Goal: Transaction & Acquisition: Obtain resource

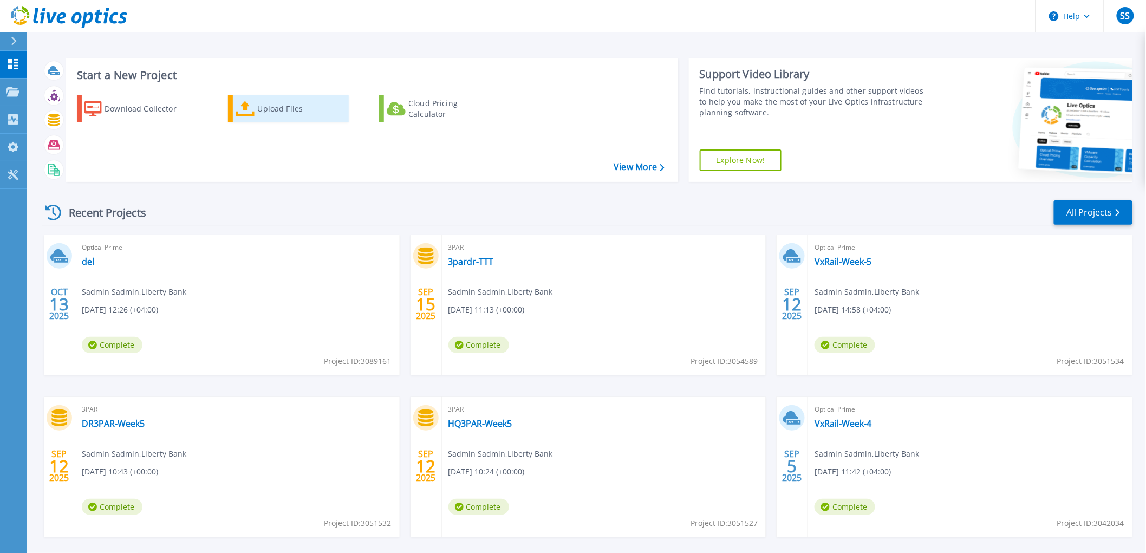
click at [251, 110] on icon at bounding box center [245, 109] width 19 height 16
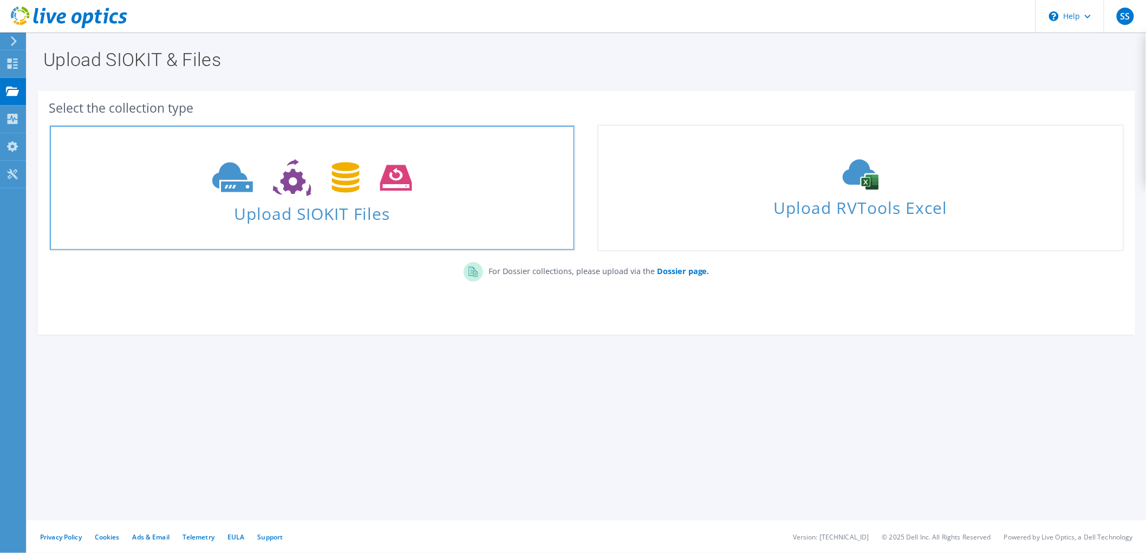
click at [349, 196] on span at bounding box center [312, 176] width 525 height 45
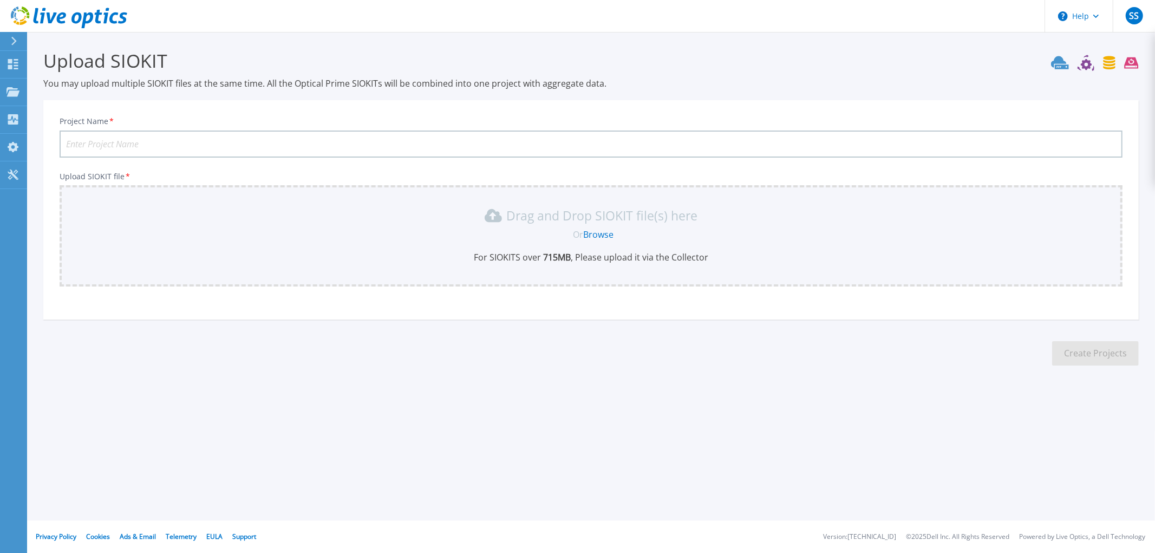
click at [345, 137] on input "Project Name *" at bounding box center [591, 144] width 1063 height 27
click at [273, 132] on input "Project Name *" at bounding box center [591, 144] width 1063 height 27
click at [718, 84] on p "You may upload multiple SIOKIT files at the same time. All the Optical Prime SI…" at bounding box center [590, 83] width 1095 height 12
click at [141, 141] on input "Dell" at bounding box center [591, 144] width 1063 height 27
type input "Dell-T"
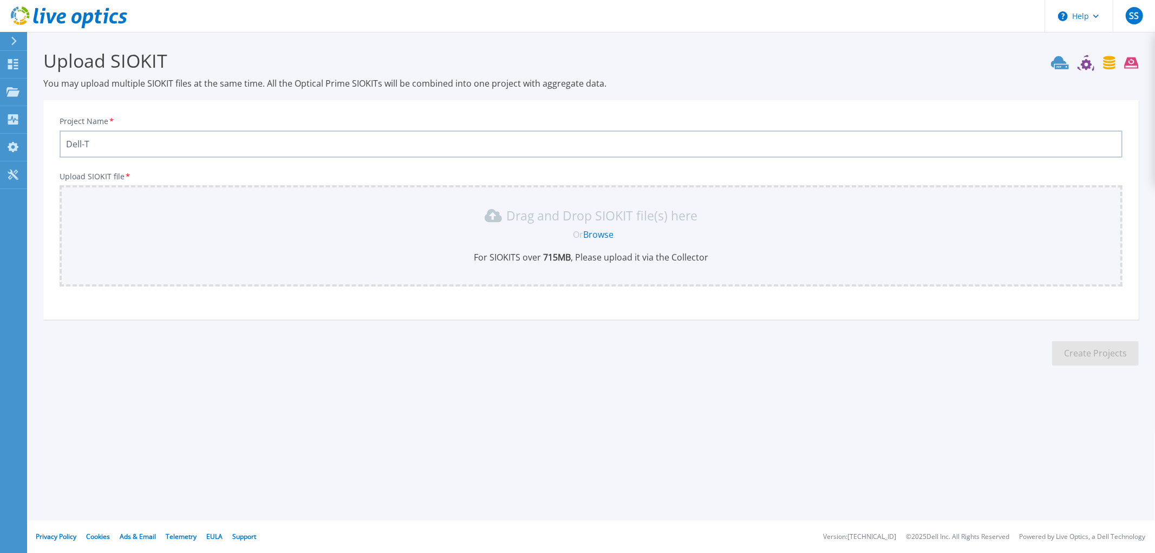
click at [739, 373] on section "Upload SIOKIT You may upload multiple SIOKIT files at the same time. All the Op…" at bounding box center [591, 211] width 1128 height 358
click at [600, 230] on link "Browse" at bounding box center [598, 235] width 30 height 12
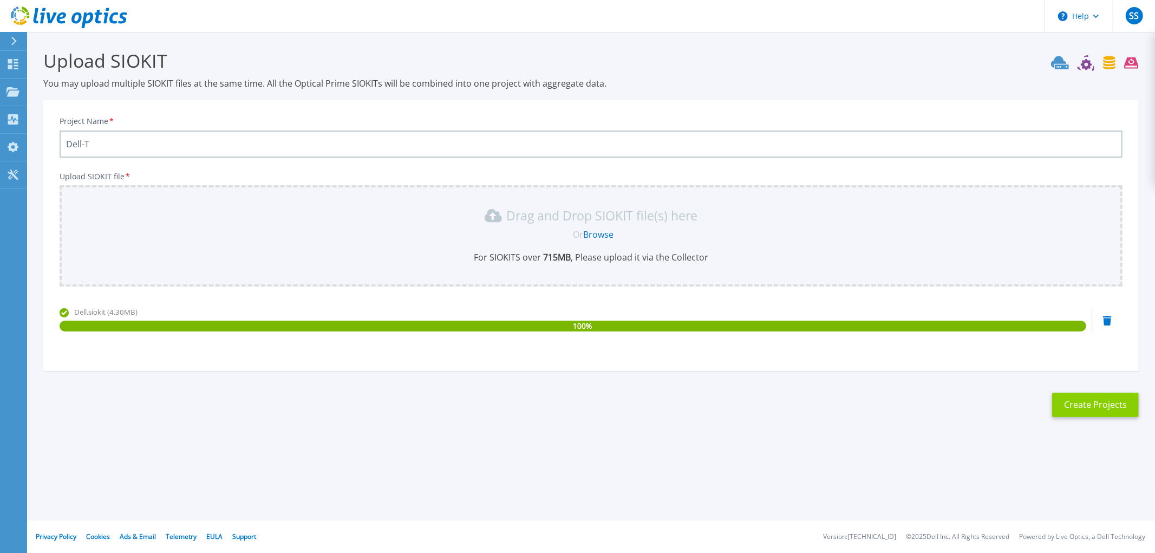
click at [1079, 403] on button "Create Projects" at bounding box center [1095, 405] width 87 height 24
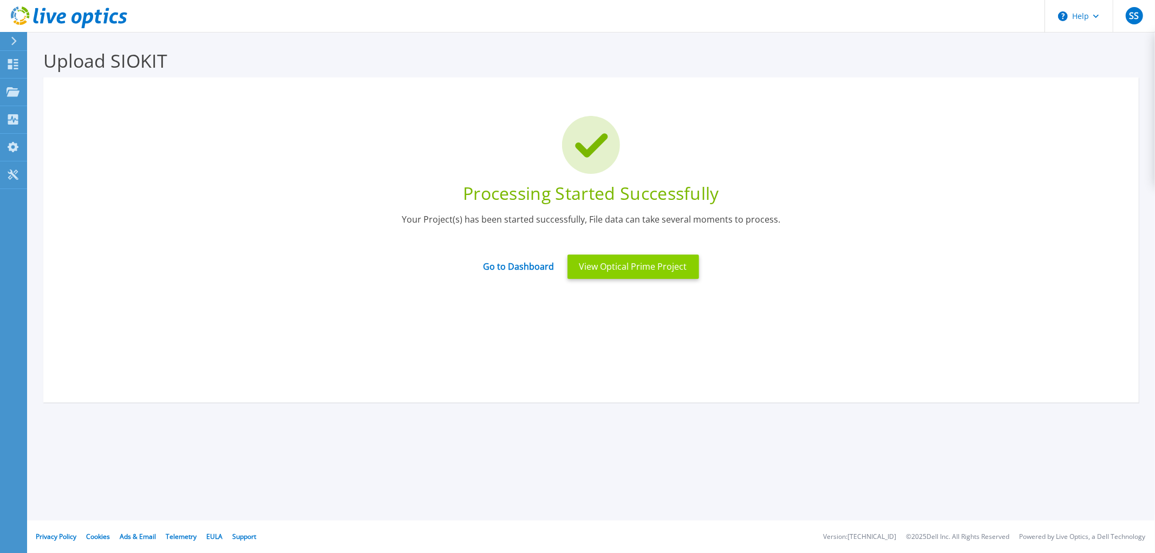
click at [623, 264] on button "View Optical Prime Project" at bounding box center [633, 267] width 132 height 24
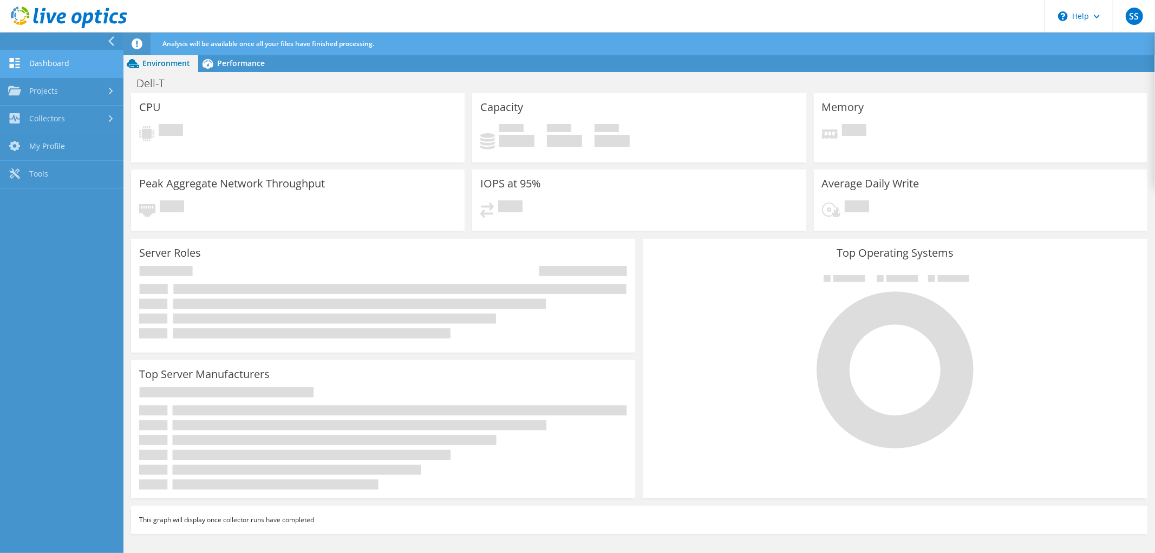
click at [84, 69] on link "Dashboard" at bounding box center [61, 64] width 123 height 28
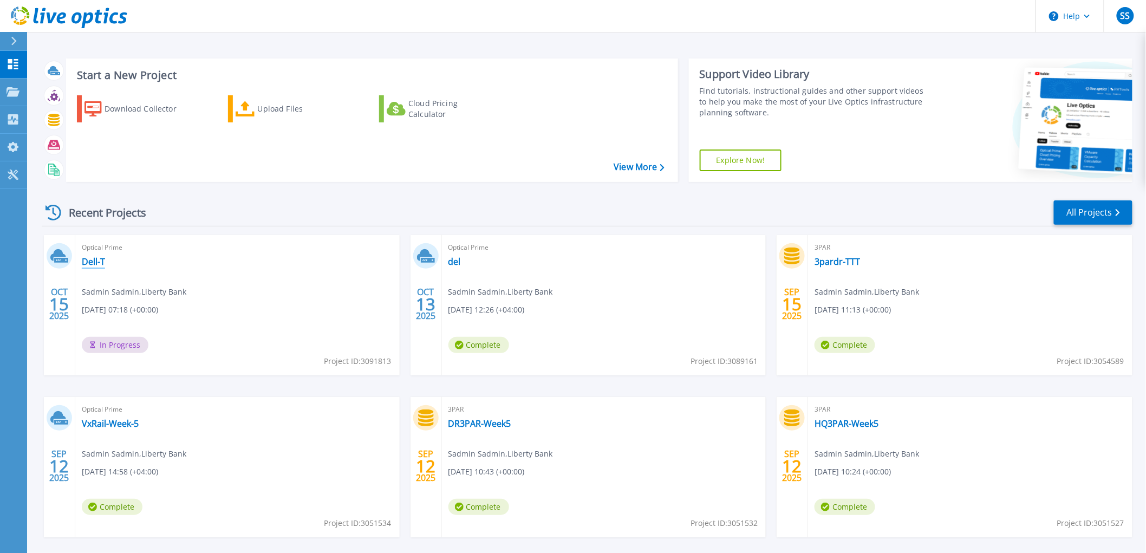
click at [89, 257] on link "Dell-T" at bounding box center [93, 261] width 23 height 11
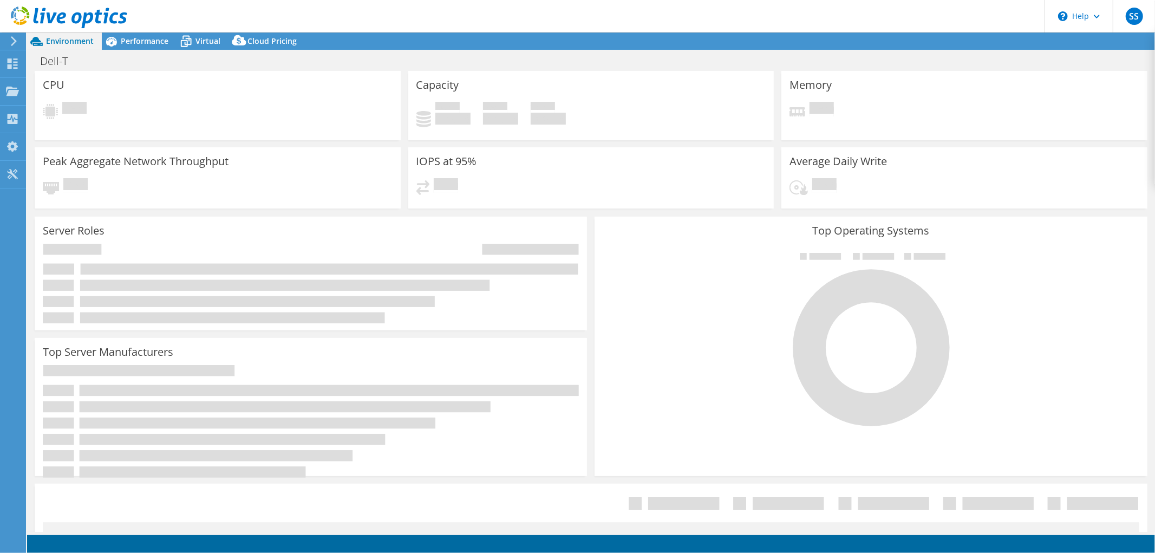
select select "USD"
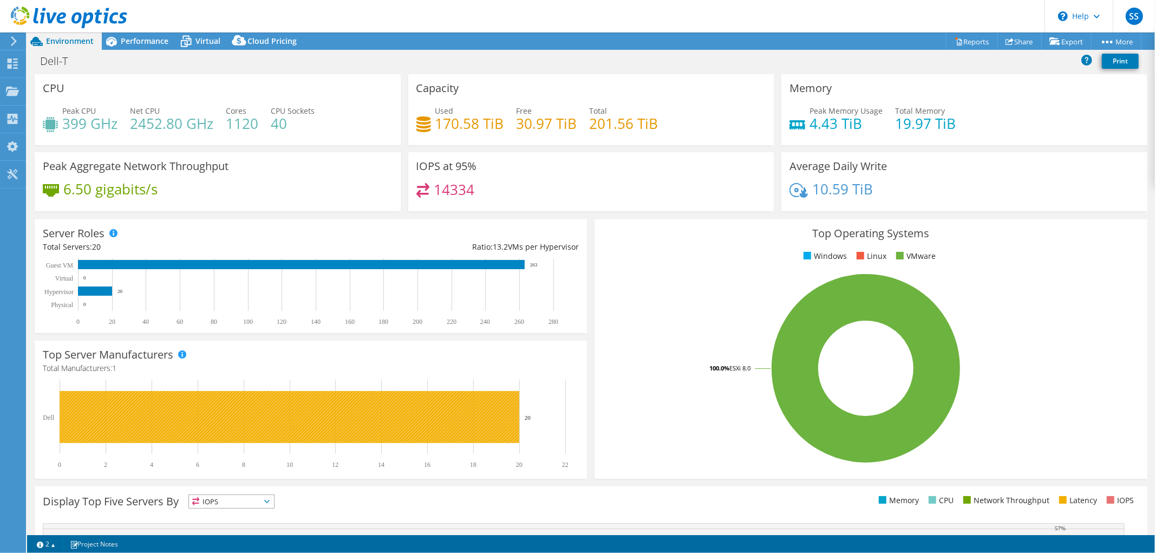
scroll to position [85, 0]
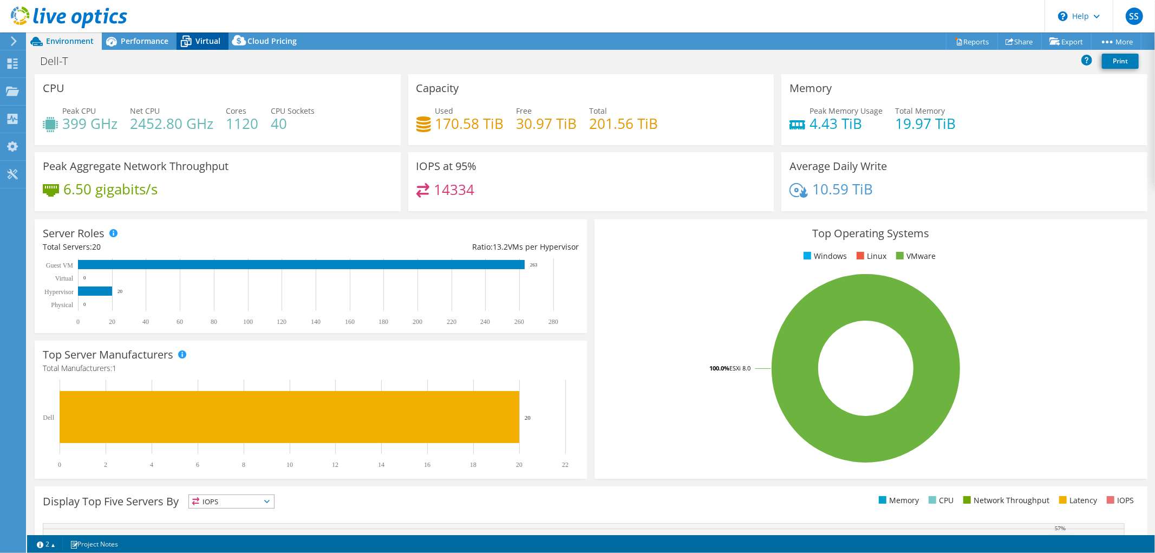
click at [200, 38] on span "Virtual" at bounding box center [207, 41] width 25 height 10
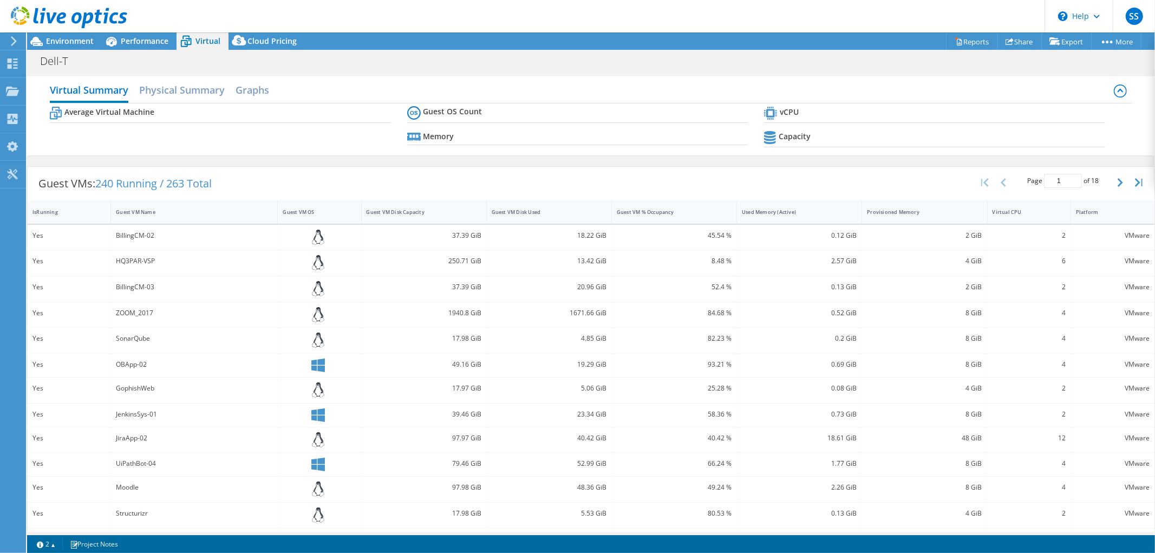
click at [782, 136] on b "Capacity" at bounding box center [795, 136] width 32 height 11
click at [1114, 91] on icon at bounding box center [1120, 90] width 13 height 13
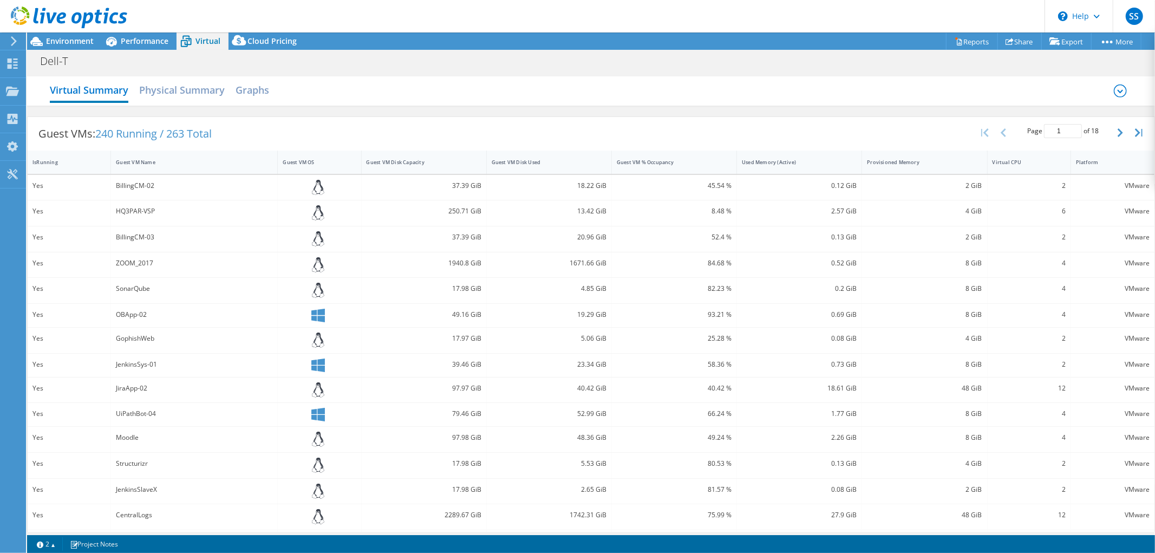
click at [1118, 91] on icon at bounding box center [1120, 90] width 5 height 3
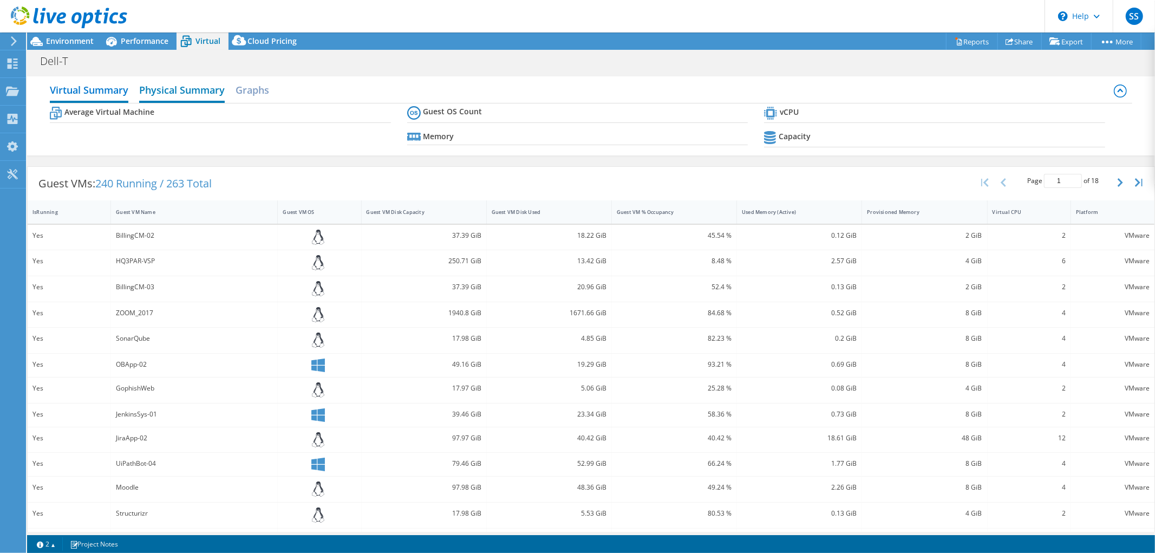
click at [162, 82] on h2 "Physical Summary" at bounding box center [182, 91] width 86 height 24
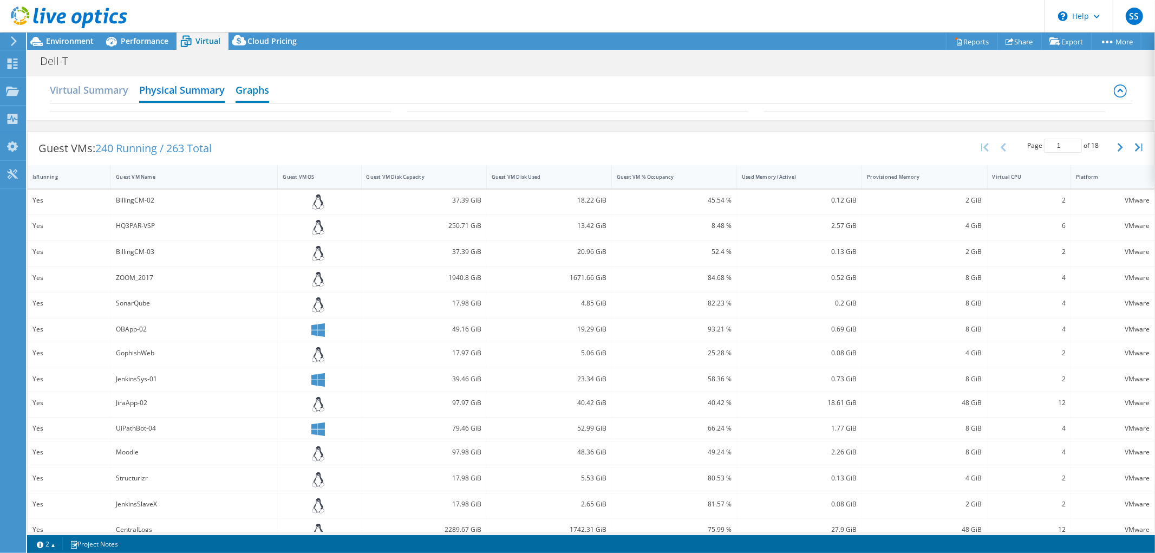
click at [258, 84] on h2 "Graphs" at bounding box center [253, 91] width 34 height 24
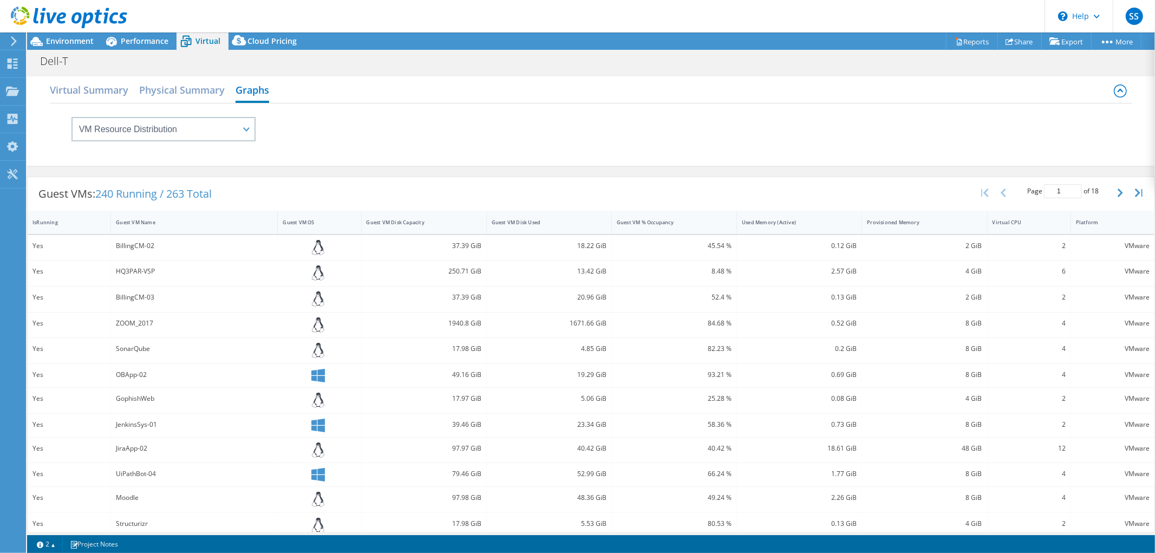
click at [1103, 87] on div "Virtual Summary Physical Summary Graphs" at bounding box center [591, 91] width 1083 height 24
click at [1114, 90] on icon at bounding box center [1120, 90] width 13 height 13
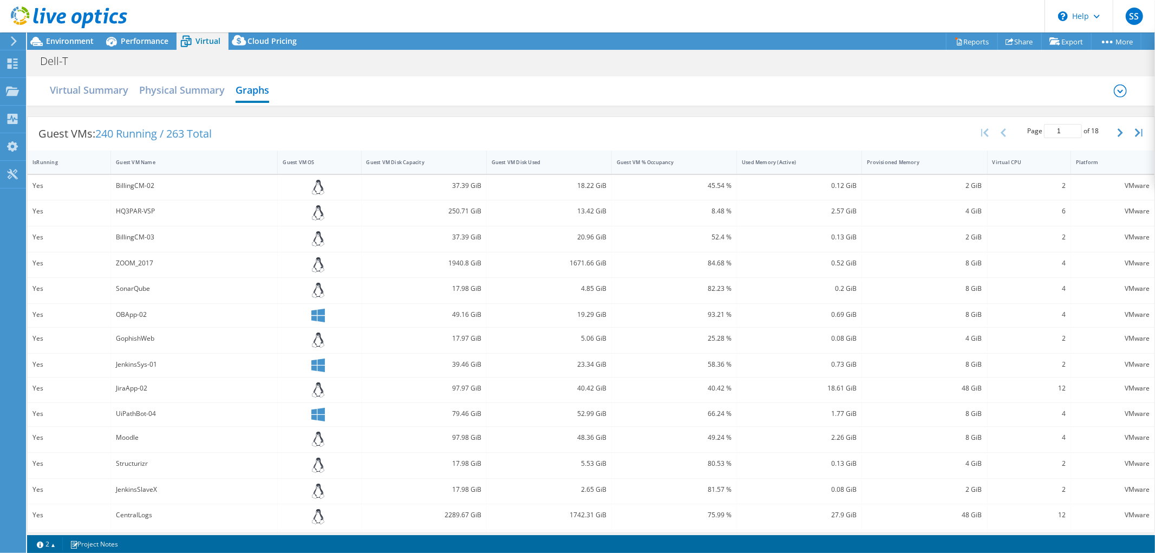
click at [161, 132] on span "240 Running / 263 Total" at bounding box center [153, 133] width 116 height 15
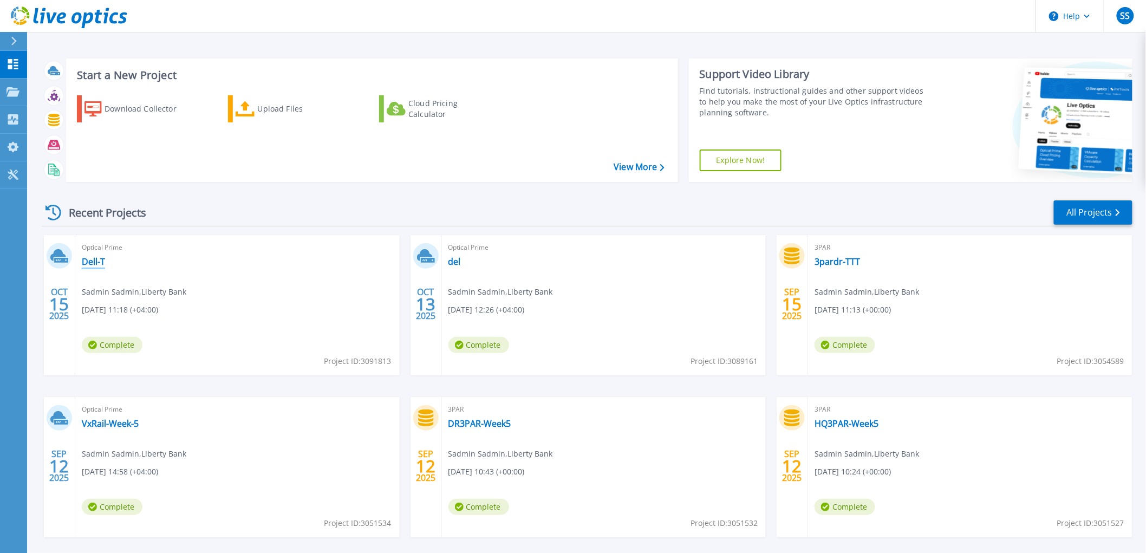
click at [93, 260] on link "Dell-T" at bounding box center [93, 261] width 23 height 11
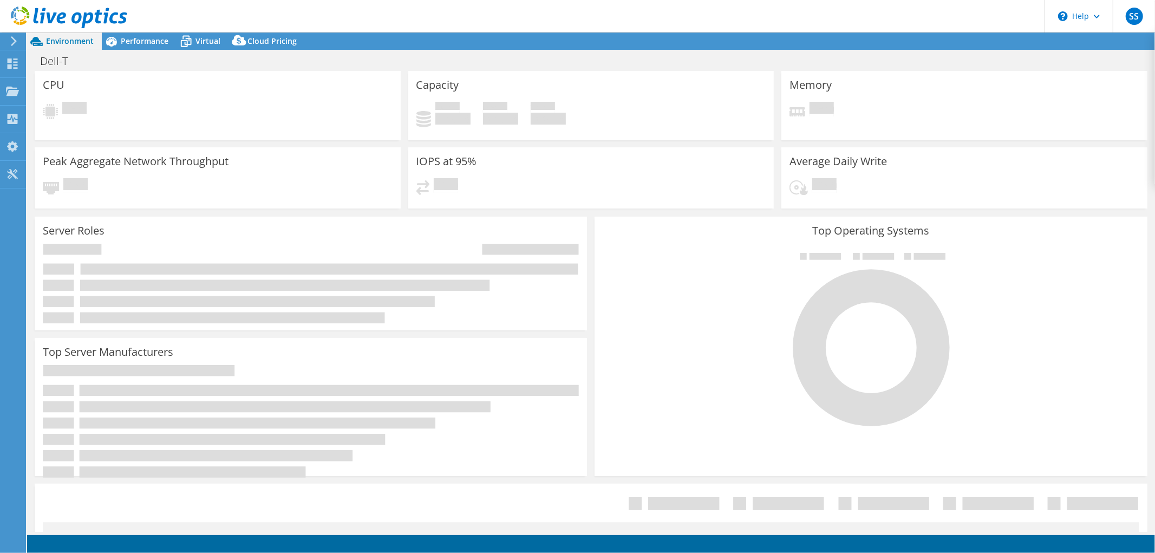
select select "USD"
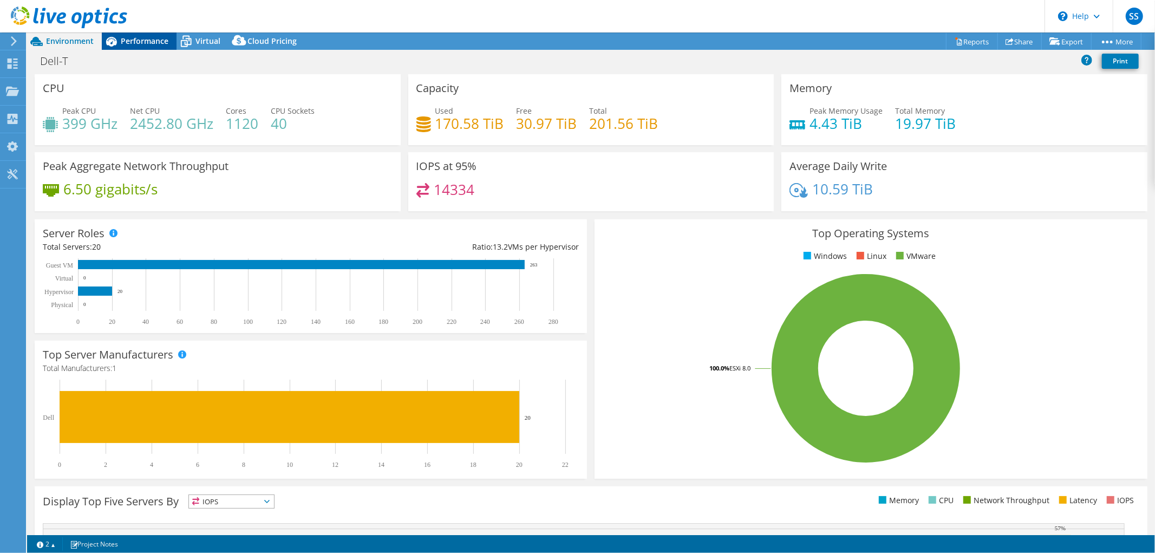
click at [142, 36] on span "Performance" at bounding box center [145, 41] width 48 height 10
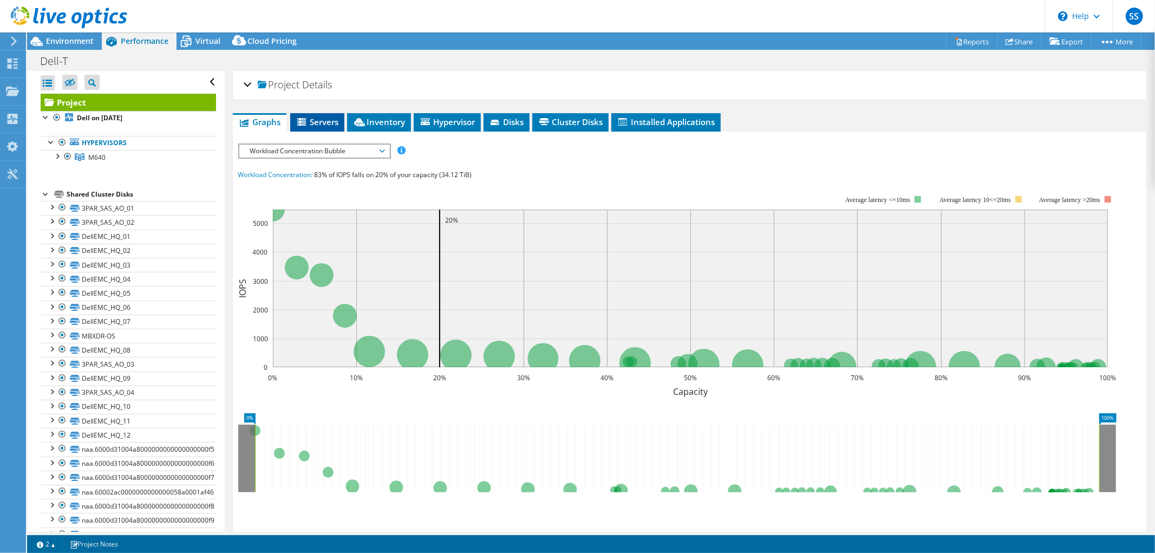
click at [321, 116] on span "Servers" at bounding box center [317, 121] width 43 height 11
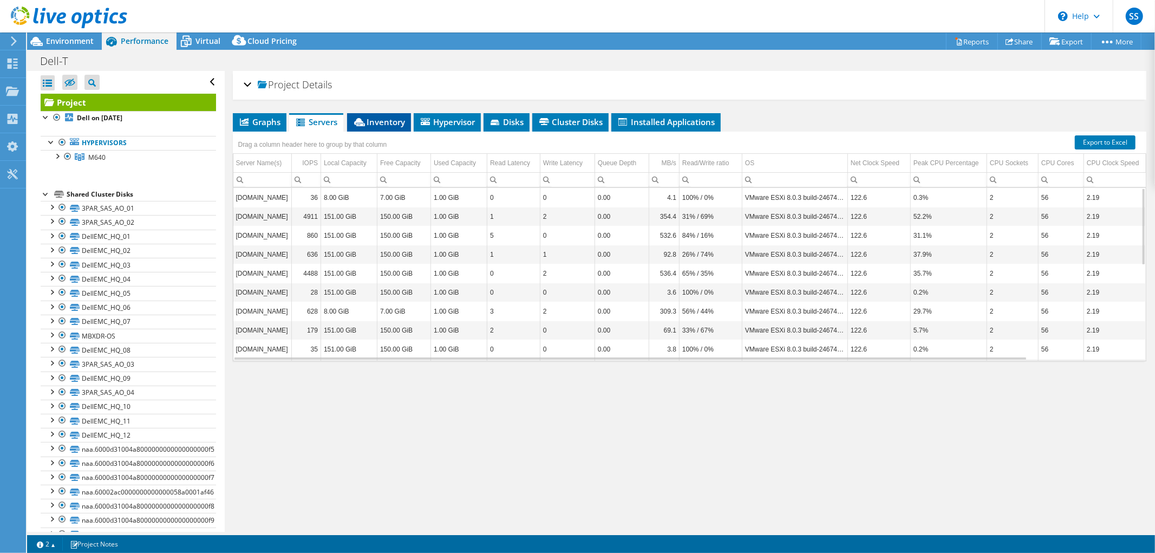
click at [386, 122] on span "Inventory" at bounding box center [379, 121] width 53 height 11
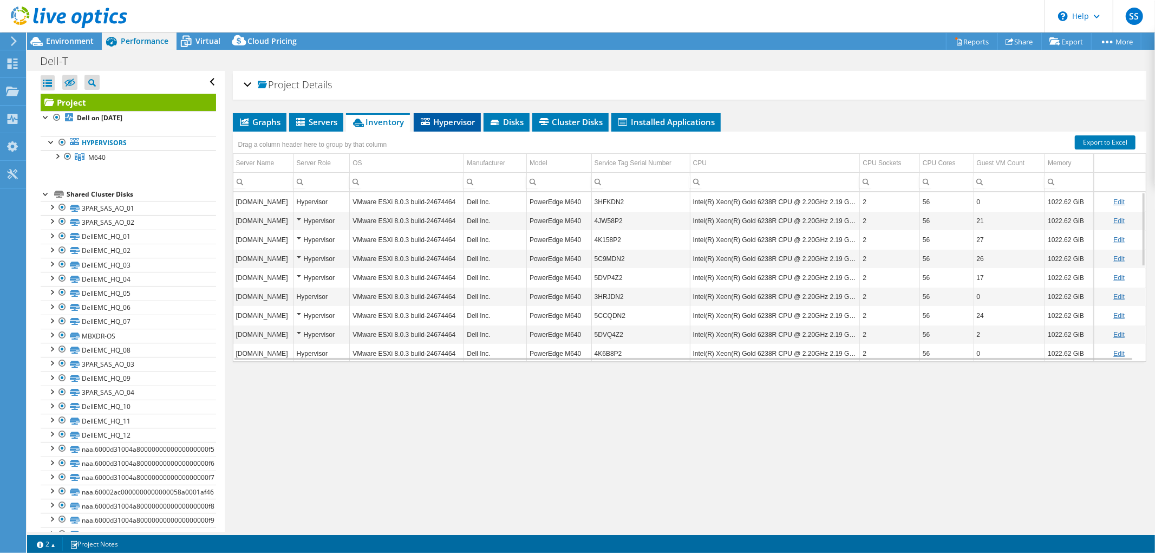
click at [463, 118] on span "Hypervisor" at bounding box center [447, 121] width 56 height 11
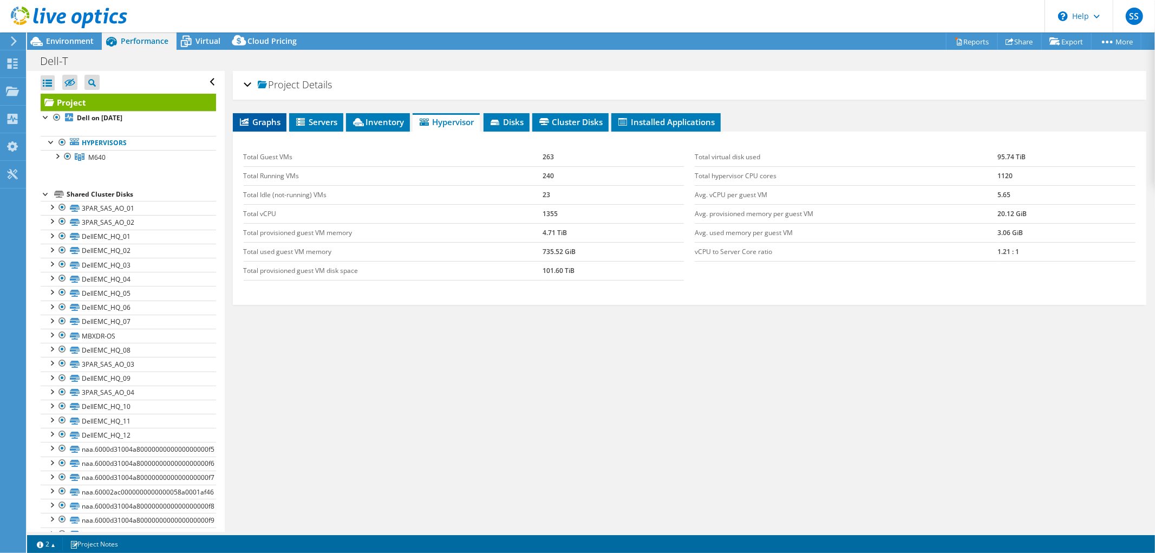
click at [262, 120] on span "Graphs" at bounding box center [259, 121] width 43 height 11
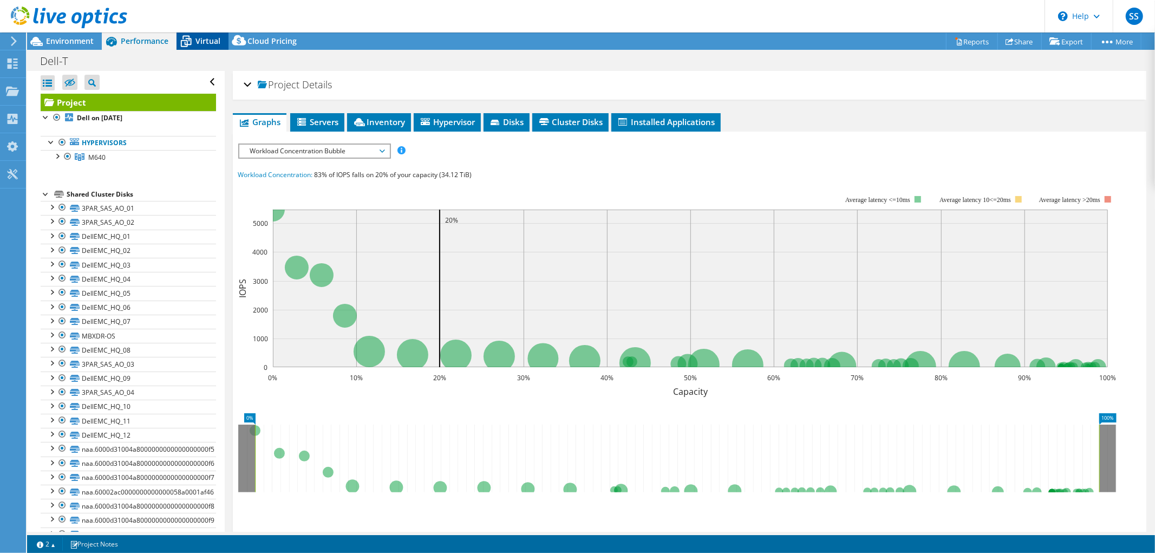
click at [191, 42] on icon at bounding box center [186, 42] width 11 height 9
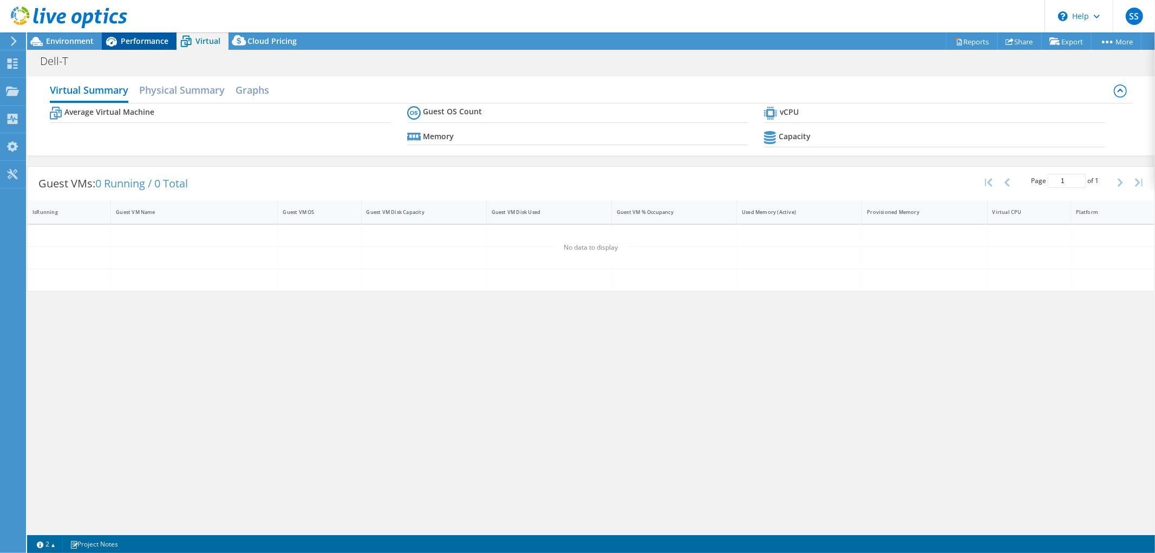
click at [137, 40] on span "Performance" at bounding box center [145, 41] width 48 height 10
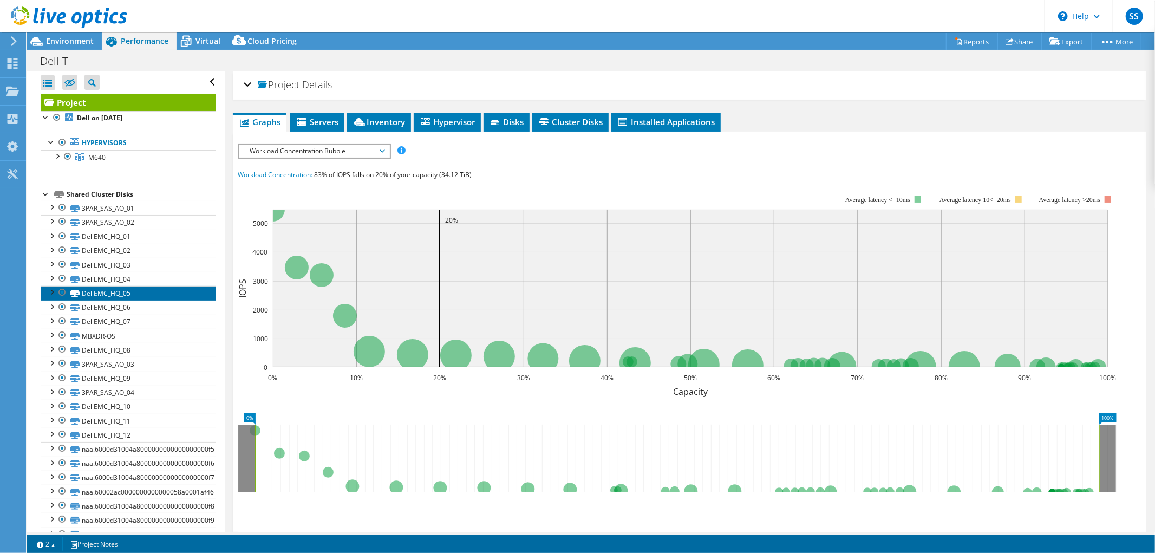
click at [107, 299] on link "DellEMC_HQ_05" at bounding box center [128, 293] width 175 height 14
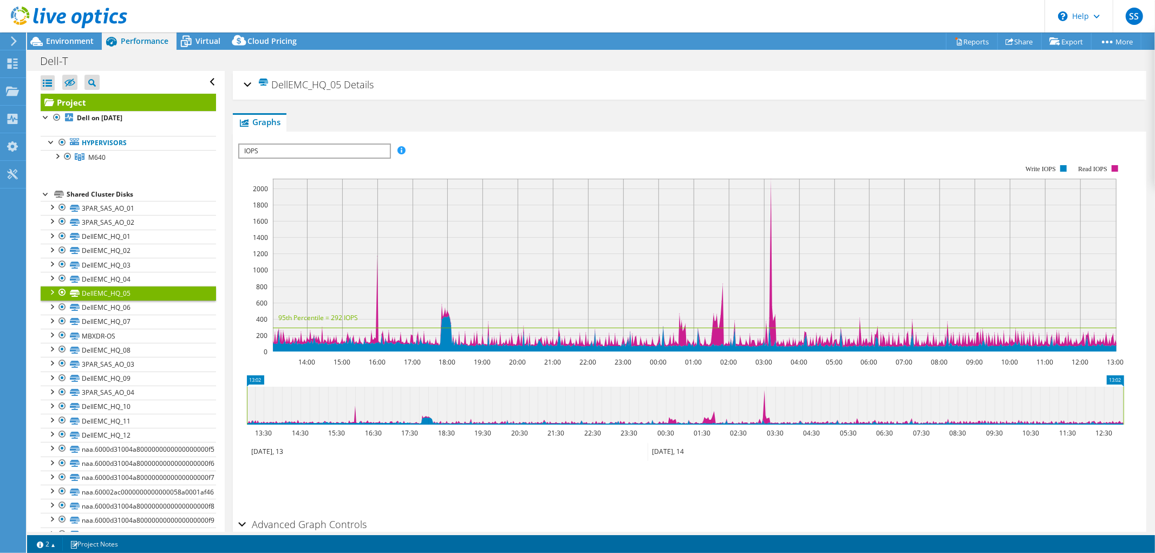
click at [771, 185] on rect at bounding box center [695, 265] width 844 height 173
click at [770, 187] on rect at bounding box center [695, 265] width 844 height 173
click at [122, 311] on link "DellEMC_HQ_06" at bounding box center [128, 308] width 175 height 14
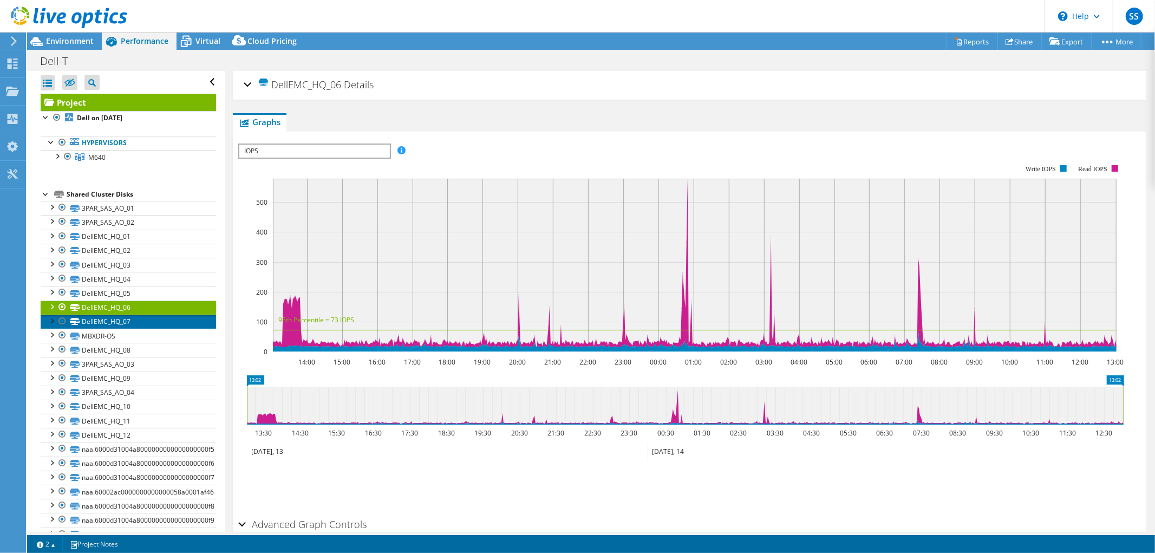
click at [139, 322] on link "DellEMC_HQ_07" at bounding box center [128, 322] width 175 height 14
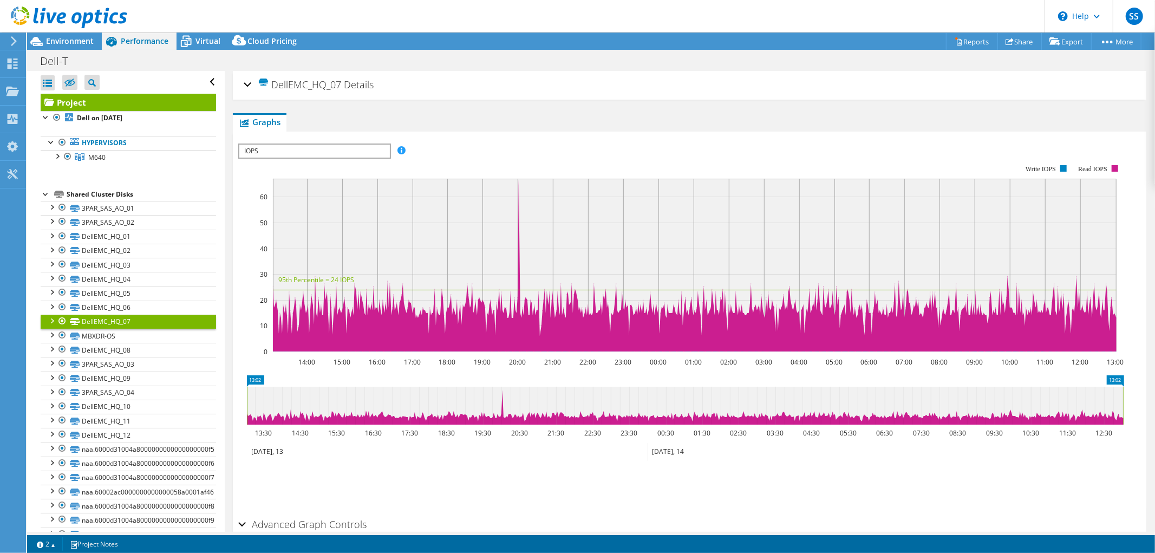
click at [518, 179] on rect at bounding box center [695, 265] width 844 height 173
drag, startPoint x: 516, startPoint y: 187, endPoint x: 556, endPoint y: 207, distance: 45.0
click at [556, 207] on rect at bounding box center [695, 265] width 844 height 173
drag, startPoint x: 508, startPoint y: 197, endPoint x: 761, endPoint y: 274, distance: 265.0
click at [724, 283] on rect at bounding box center [695, 265] width 844 height 173
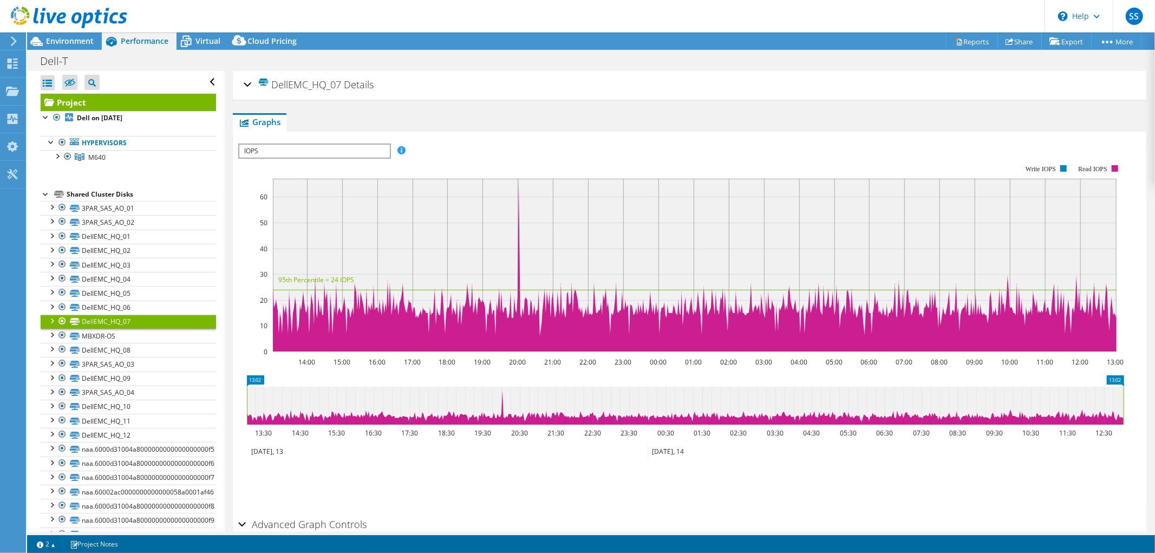
drag, startPoint x: 686, startPoint y: 283, endPoint x: 464, endPoint y: 283, distance: 222.0
click at [478, 296] on icon "14:00 15:00 16:00 17:00 18:00 19:00 20:00 21:00 22:00 23:00 00:00 01:00 02:00 0…" at bounding box center [685, 258] width 894 height 217
drag, startPoint x: 503, startPoint y: 174, endPoint x: 582, endPoint y: 243, distance: 104.8
click at [578, 242] on icon "14:00 15:00 16:00 17:00 18:00 19:00 20:00 21:00 22:00 23:00 00:00 01:00 02:00 0…" at bounding box center [685, 258] width 894 height 217
click at [136, 310] on link "DellEMC_HQ_06" at bounding box center [128, 308] width 175 height 14
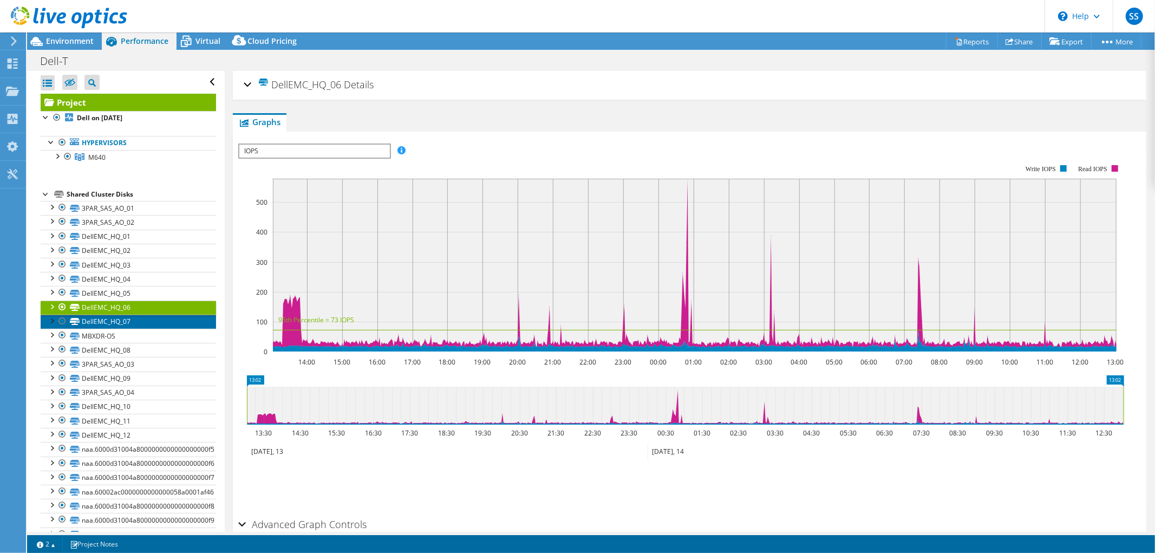
click at [141, 322] on link "DellEMC_HQ_07" at bounding box center [128, 322] width 175 height 14
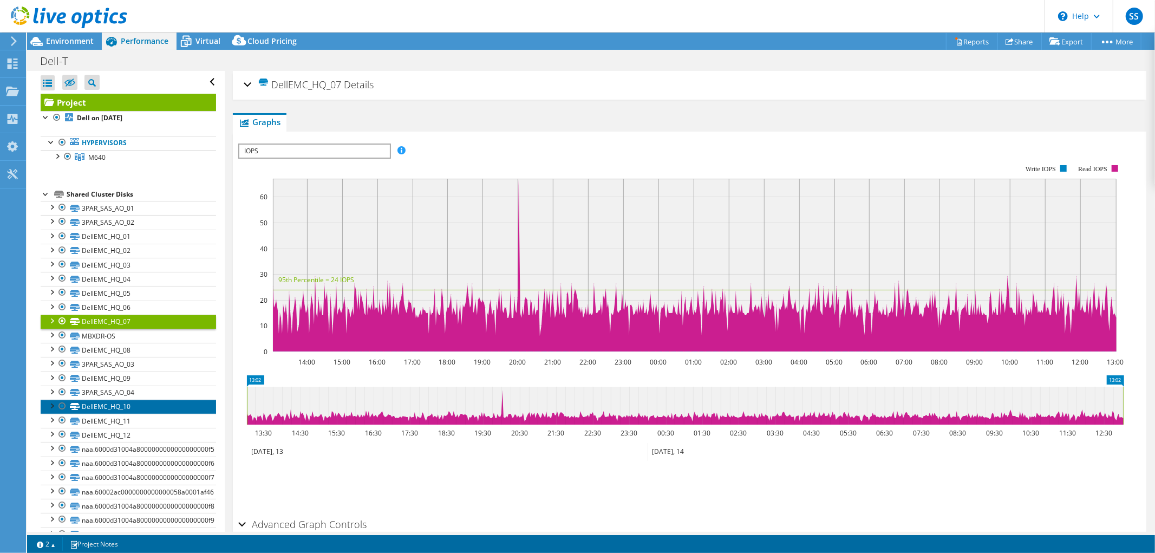
click at [131, 409] on link "DellEMC_HQ_10" at bounding box center [128, 407] width 175 height 14
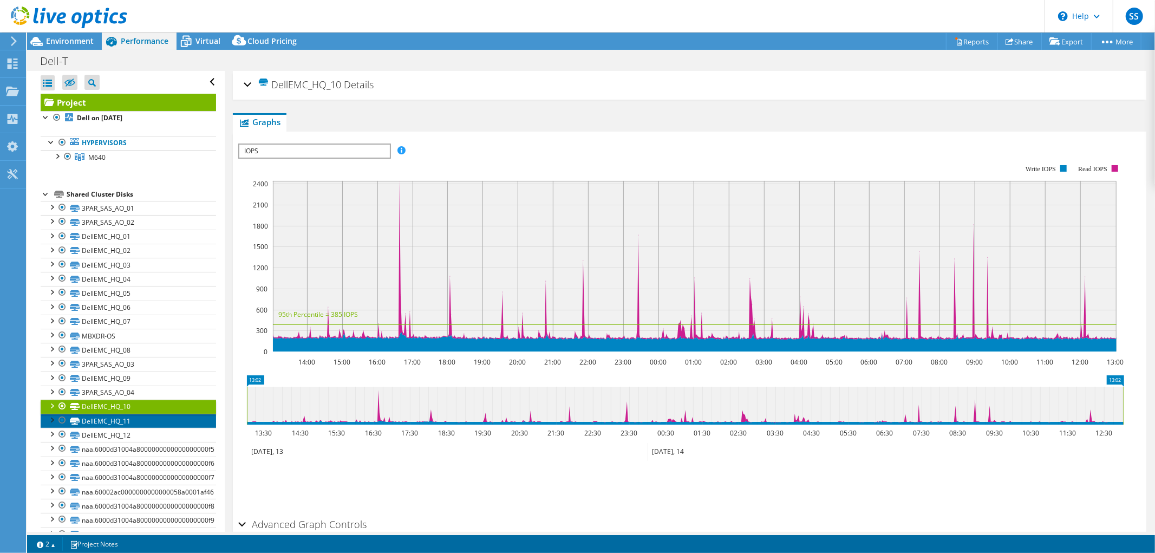
click at [94, 423] on link "DellEMC_HQ_11" at bounding box center [128, 421] width 175 height 14
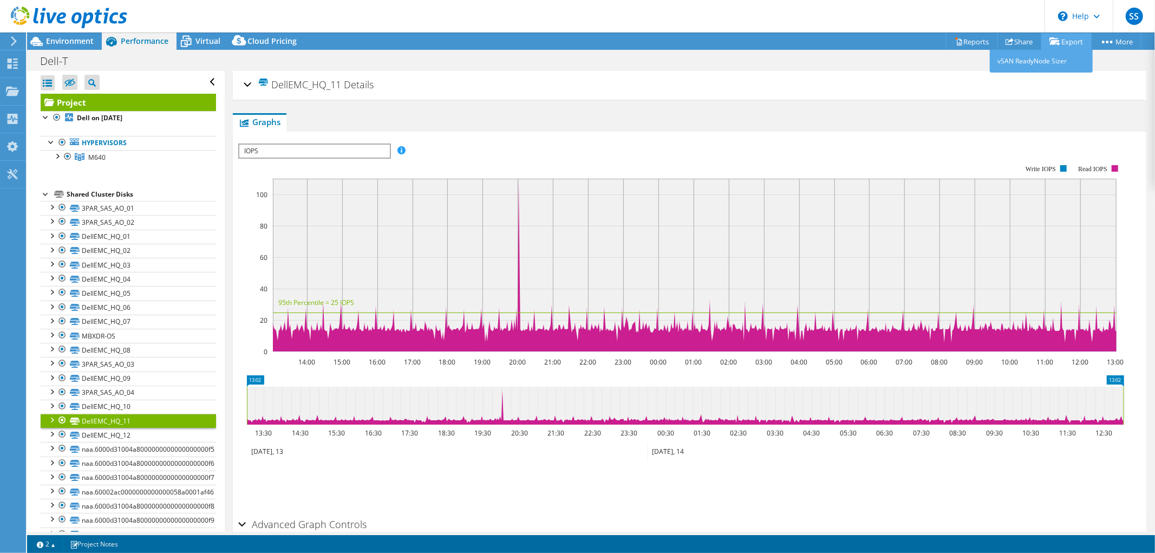
click at [1074, 43] on link "Export" at bounding box center [1066, 41] width 50 height 17
click at [970, 43] on link "Reports" at bounding box center [972, 41] width 52 height 17
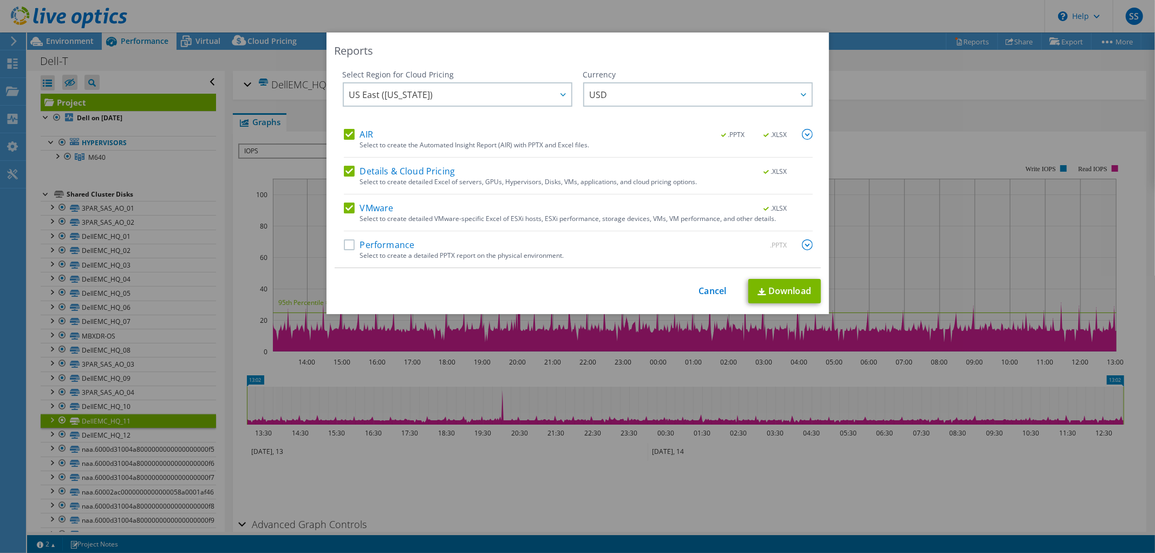
click at [344, 245] on label "Performance" at bounding box center [379, 244] width 71 height 11
click at [0, 0] on input "Performance" at bounding box center [0, 0] width 0 height 0
click at [803, 247] on img at bounding box center [807, 244] width 11 height 11
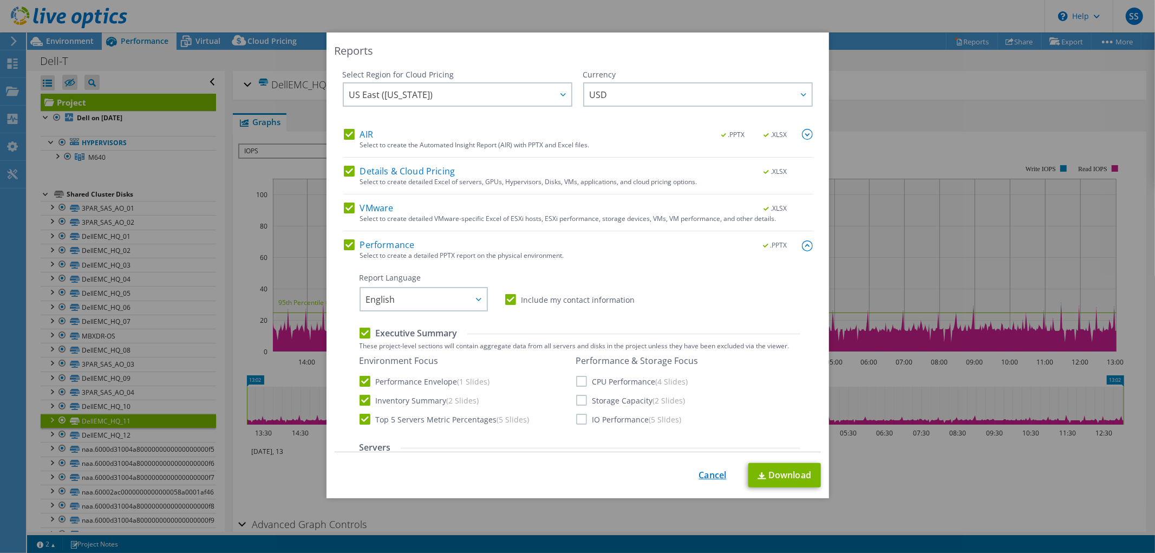
click at [699, 477] on link "Cancel" at bounding box center [713, 475] width 28 height 10
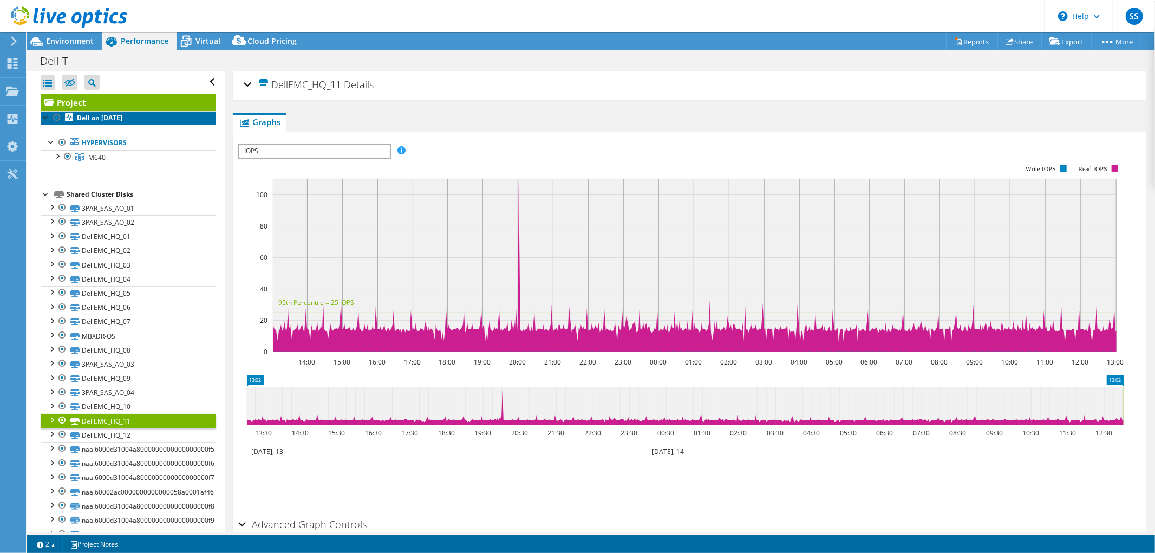
click at [107, 114] on b "Dell on 10/15/2025" at bounding box center [99, 117] width 45 height 9
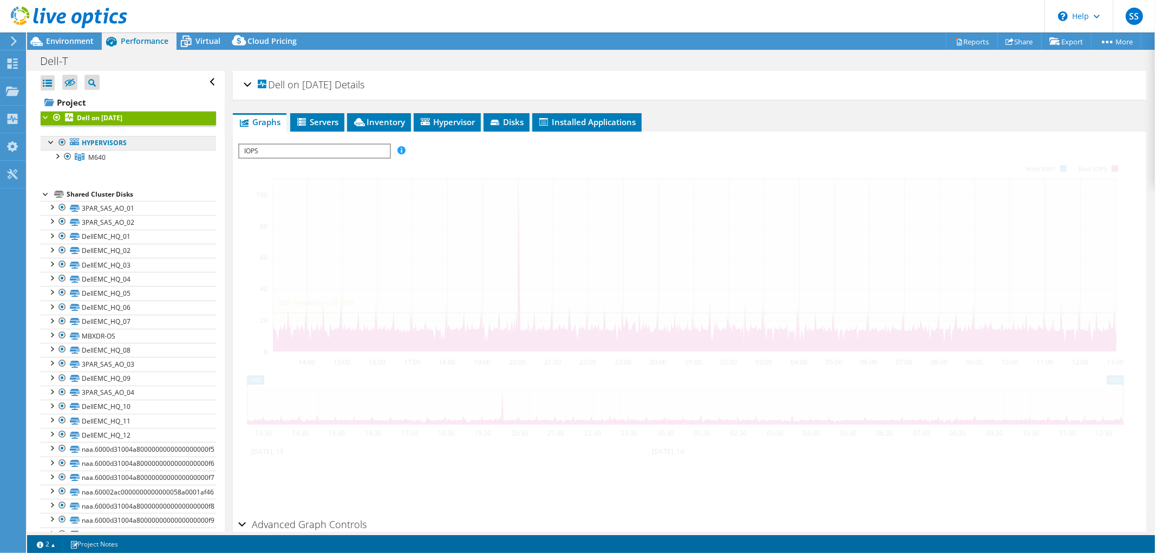
click at [96, 147] on link "Hypervisors" at bounding box center [128, 143] width 175 height 14
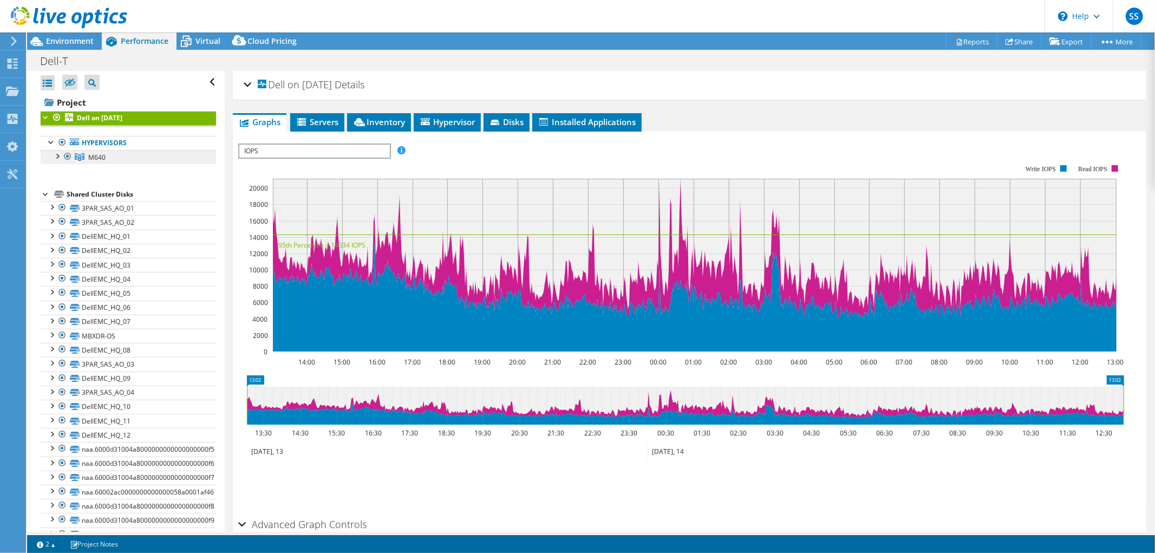
click at [99, 157] on span "M640" at bounding box center [96, 157] width 17 height 9
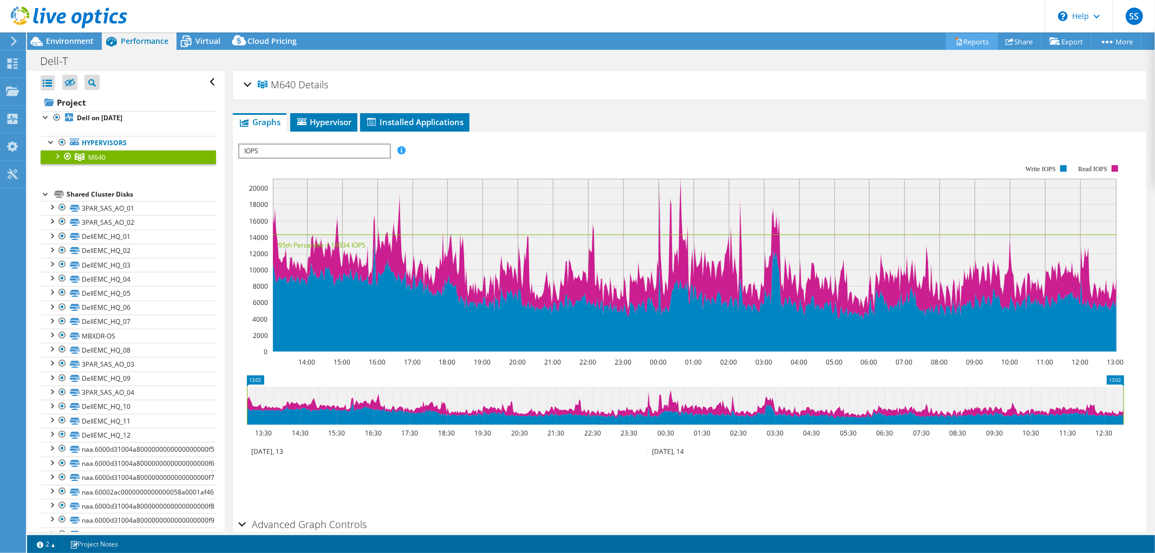
click at [968, 37] on link "Reports" at bounding box center [972, 41] width 52 height 17
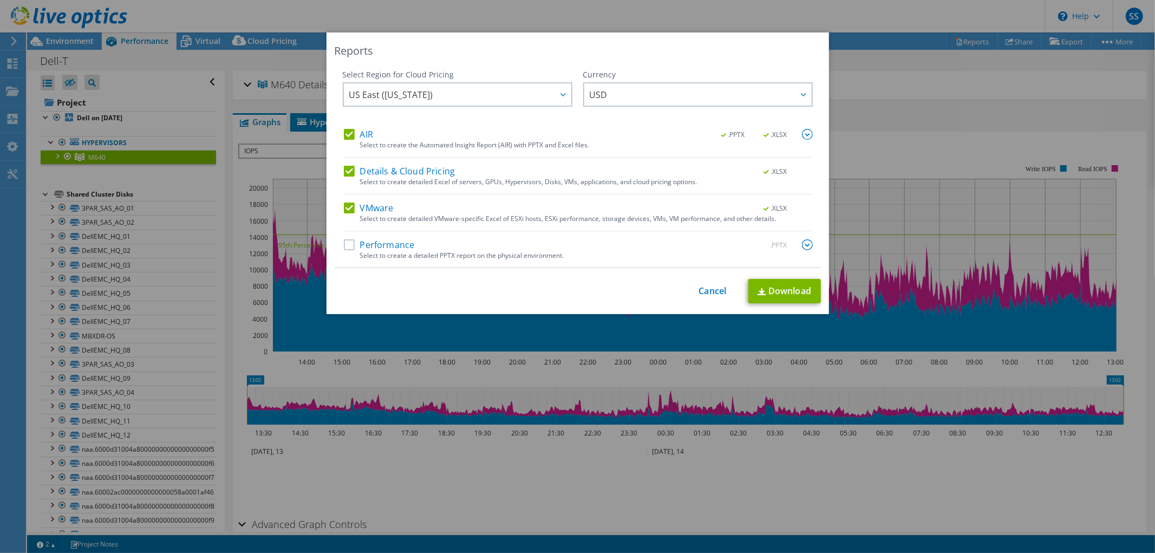
click at [345, 247] on label "Performance" at bounding box center [379, 244] width 71 height 11
click at [0, 0] on input "Performance" at bounding box center [0, 0] width 0 height 0
click at [349, 193] on div "Details & Cloud Pricing .XLSX Select to create detailed Excel of servers, GPUs,…" at bounding box center [578, 180] width 469 height 29
click at [350, 204] on label "VMware" at bounding box center [369, 208] width 50 height 11
click at [0, 0] on input "VMware" at bounding box center [0, 0] width 0 height 0
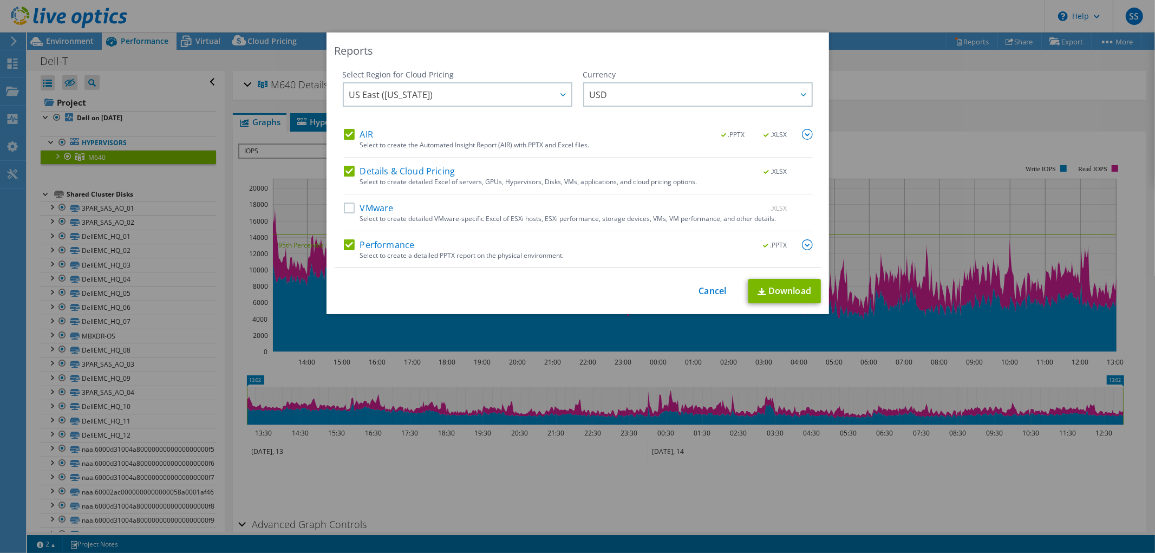
click at [350, 175] on label "Details & Cloud Pricing" at bounding box center [400, 171] width 112 height 11
click at [0, 0] on input "Details & Cloud Pricing" at bounding box center [0, 0] width 0 height 0
click at [343, 122] on div "Select Region for Cloud Pricing Asia Pacific ([GEOGRAPHIC_DATA]) [GEOGRAPHIC_DA…" at bounding box center [458, 99] width 230 height 60
click at [345, 127] on div "Select Region for Cloud Pricing Asia Pacific ([GEOGRAPHIC_DATA]) [GEOGRAPHIC_DA…" at bounding box center [458, 99] width 230 height 60
drag, startPoint x: 818, startPoint y: 242, endPoint x: 811, endPoint y: 245, distance: 7.3
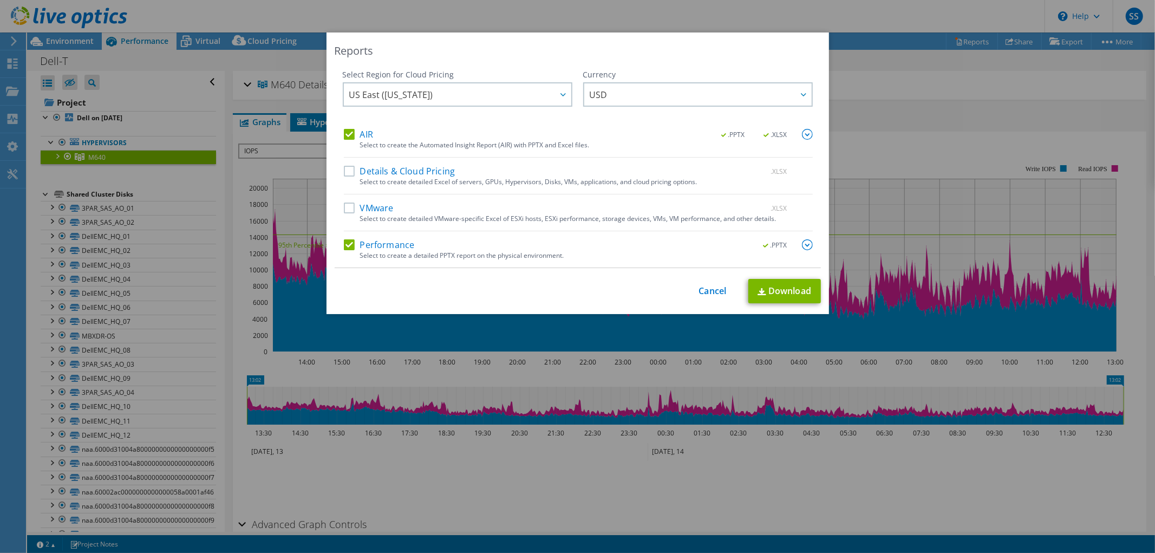
click at [813, 244] on div "Reports Select Region for Cloud Pricing Asia Pacific (Hong Kong) Asia Pacific (…" at bounding box center [578, 173] width 503 height 282
click at [802, 245] on img at bounding box center [807, 244] width 11 height 11
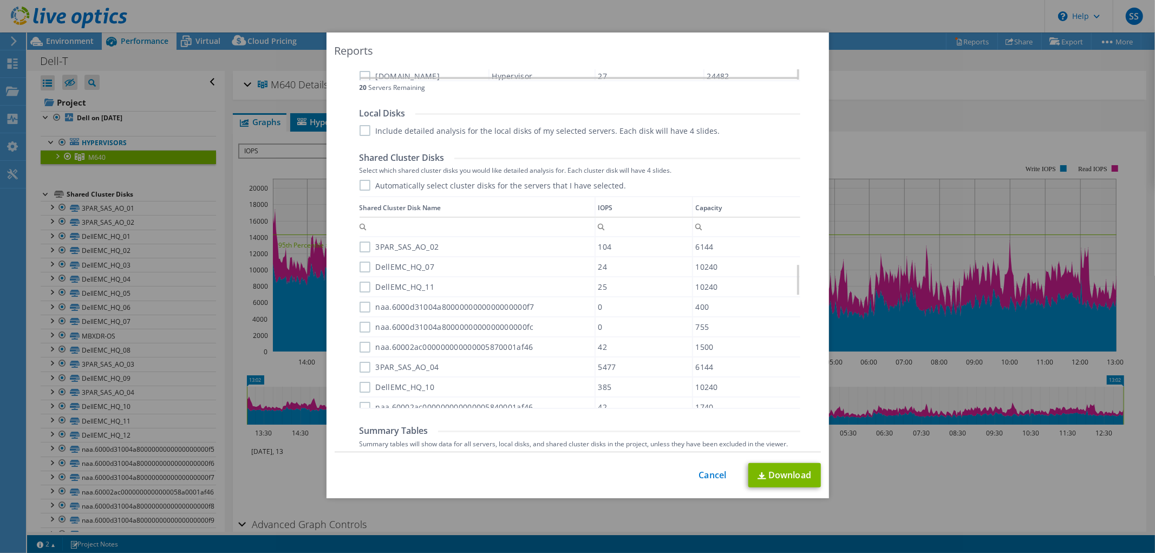
scroll to position [658, 0]
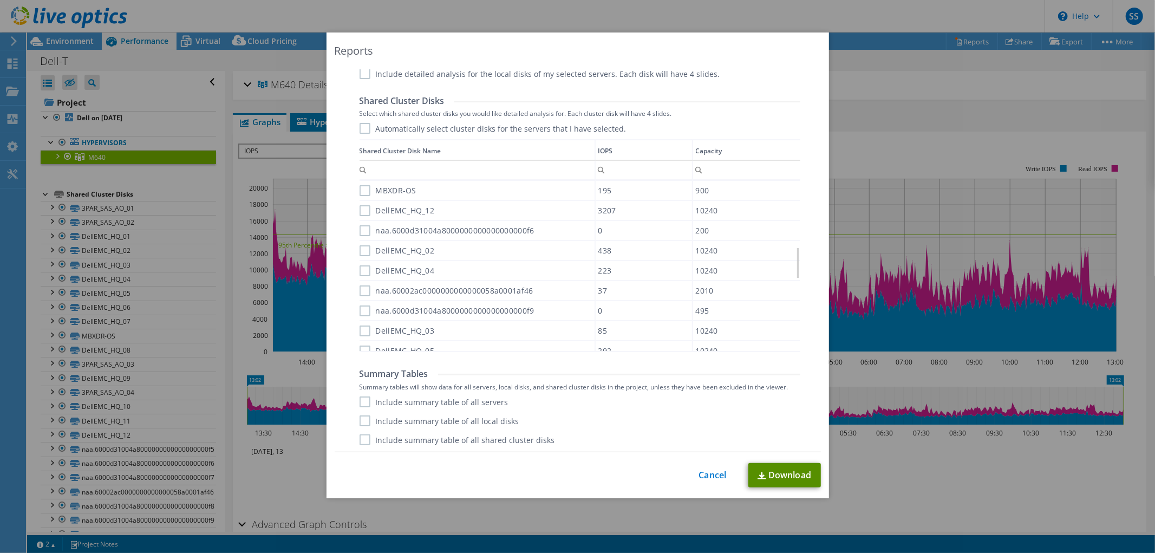
click at [769, 474] on link "Download" at bounding box center [784, 475] width 73 height 24
click at [699, 473] on link "Cancel" at bounding box center [713, 475] width 28 height 10
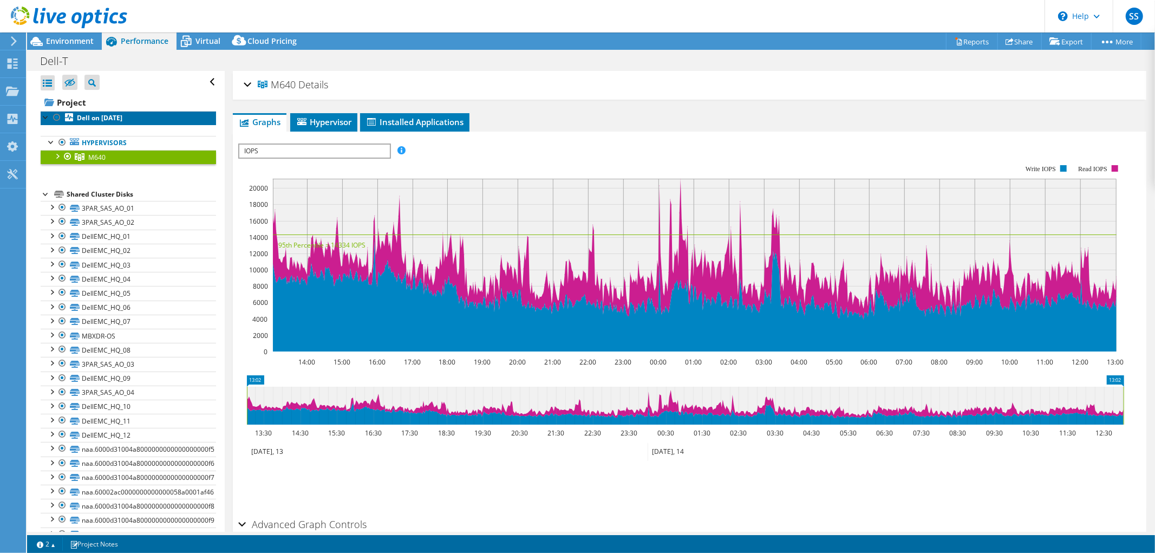
click at [108, 117] on b "Dell on 10/15/2025" at bounding box center [99, 117] width 45 height 9
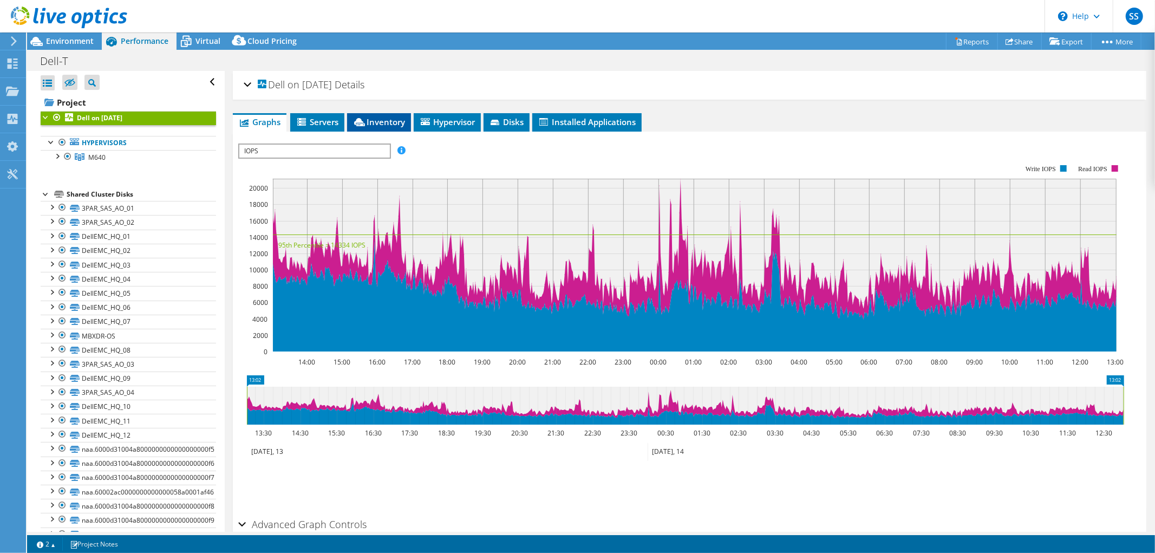
click at [381, 116] on span "Inventory" at bounding box center [379, 121] width 53 height 11
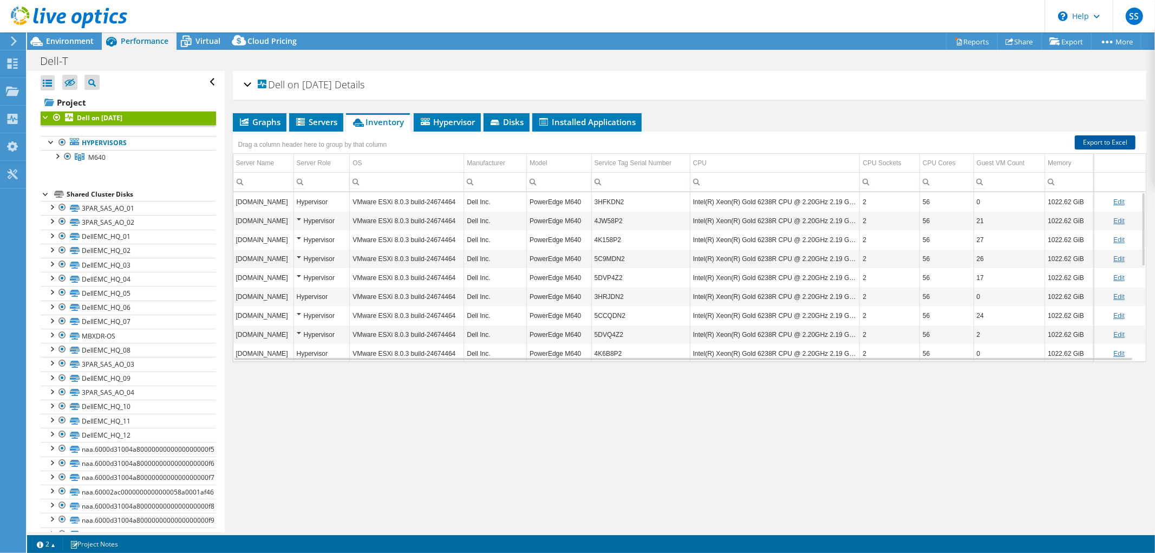
click at [1095, 143] on link "Export to Excel" at bounding box center [1105, 142] width 61 height 14
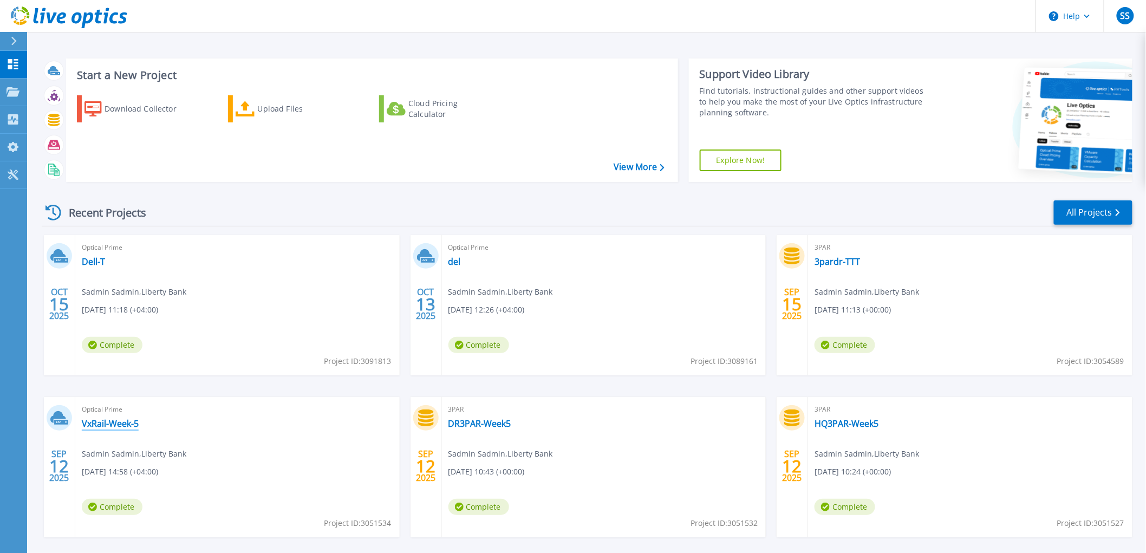
click at [129, 421] on link "VxRail-Week-5" at bounding box center [110, 423] width 57 height 11
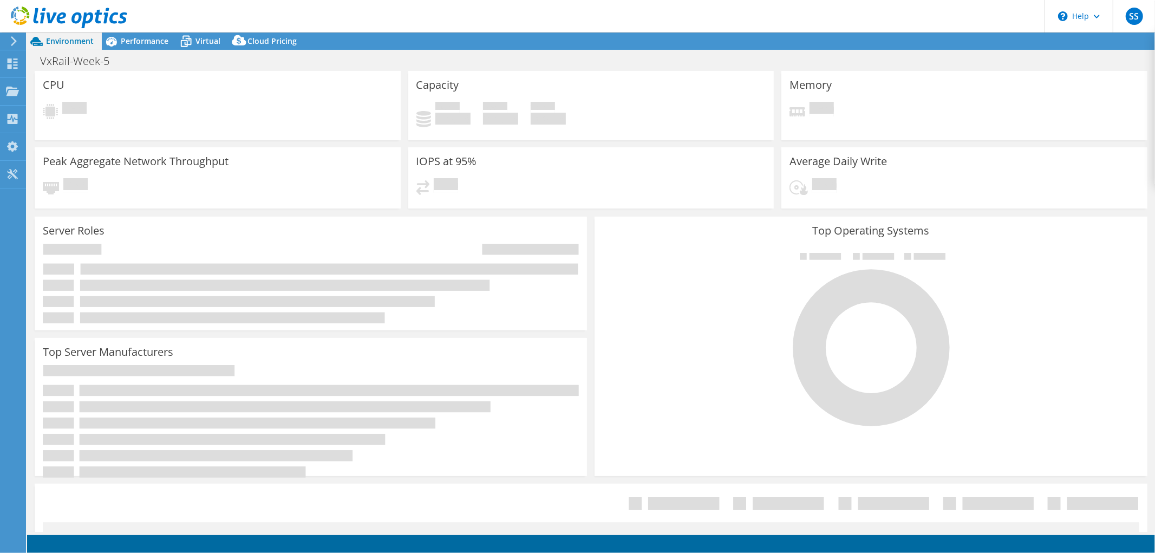
select select "USD"
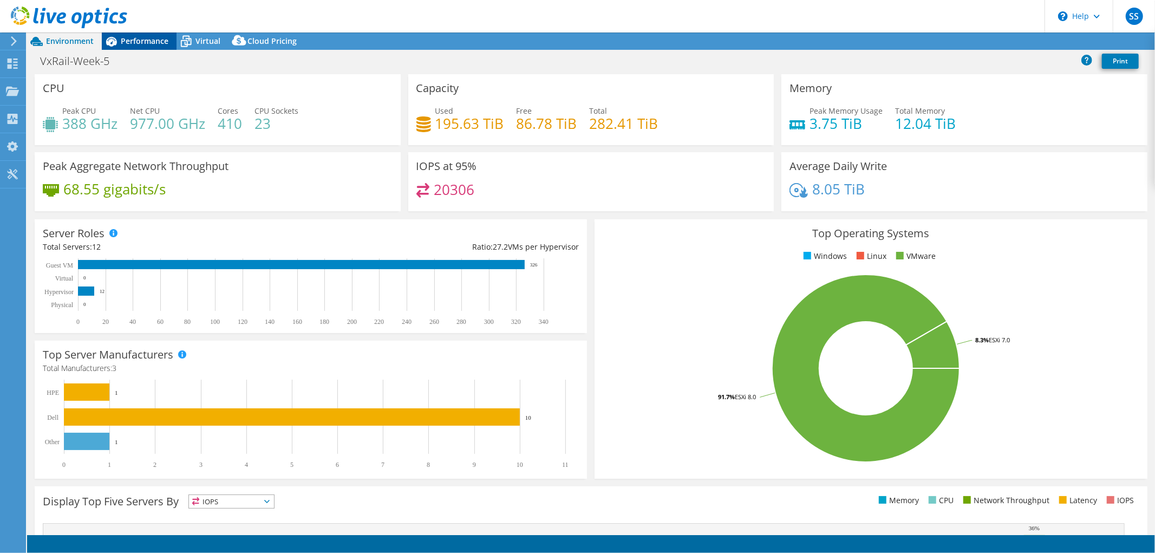
click at [160, 41] on span "Performance" at bounding box center [145, 41] width 48 height 10
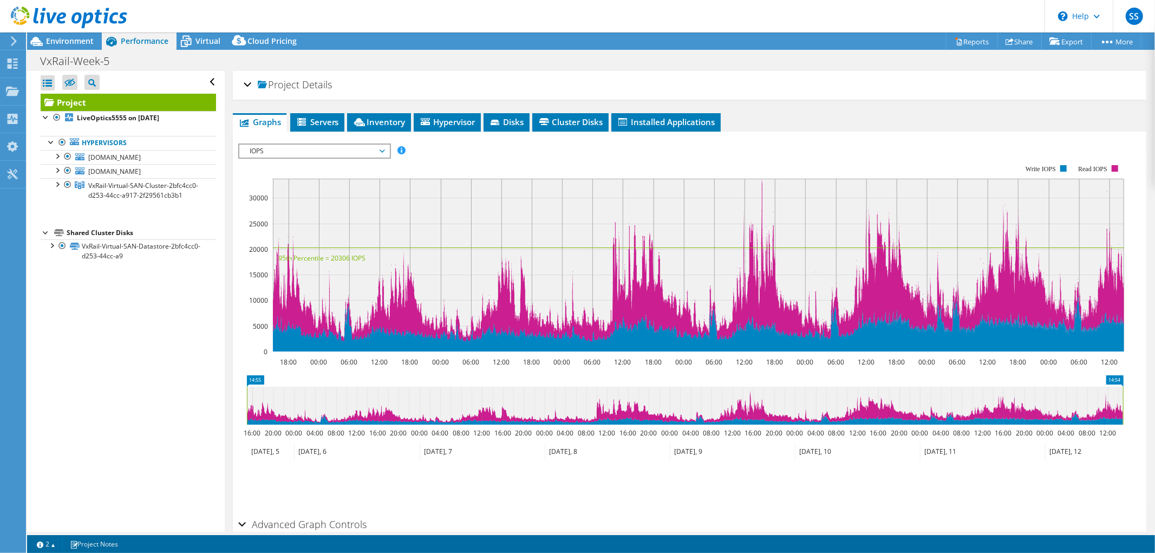
click at [764, 306] on icon at bounding box center [698, 260] width 851 height 163
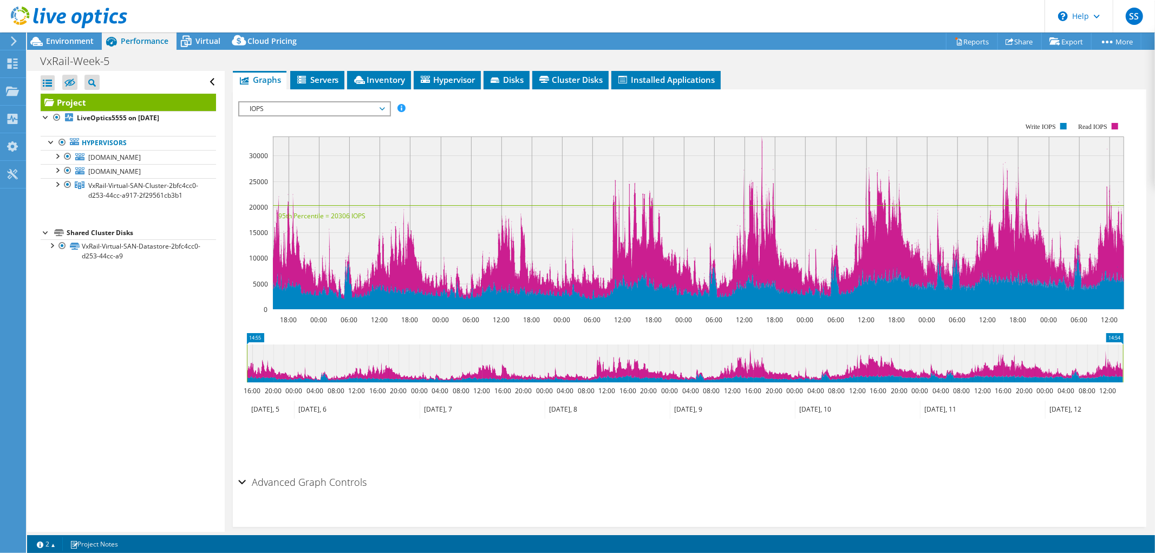
scroll to position [54, 0]
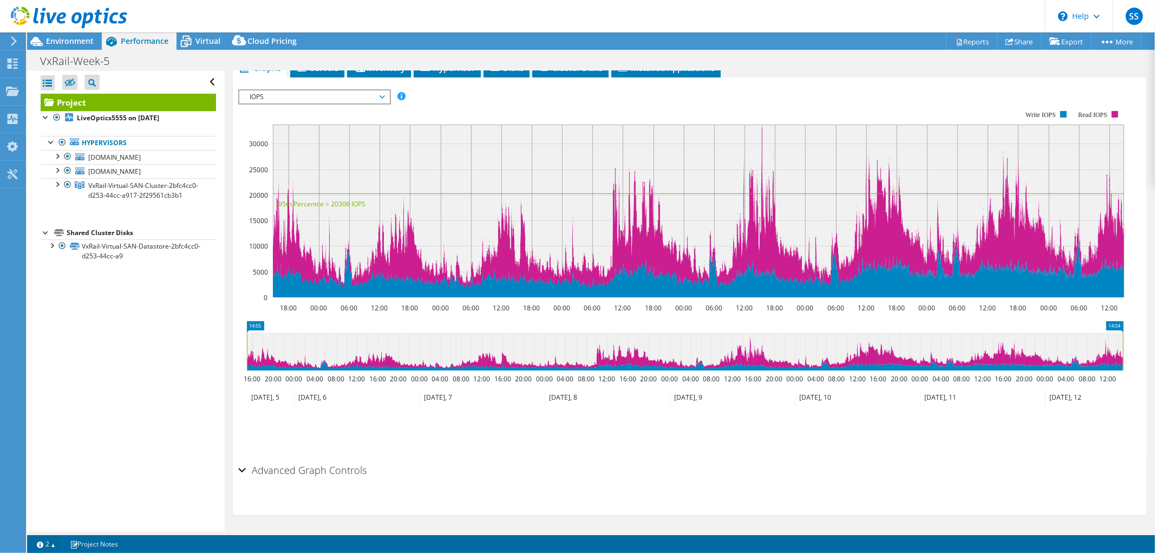
click at [314, 463] on h2 "Advanced Graph Controls" at bounding box center [302, 470] width 129 height 22
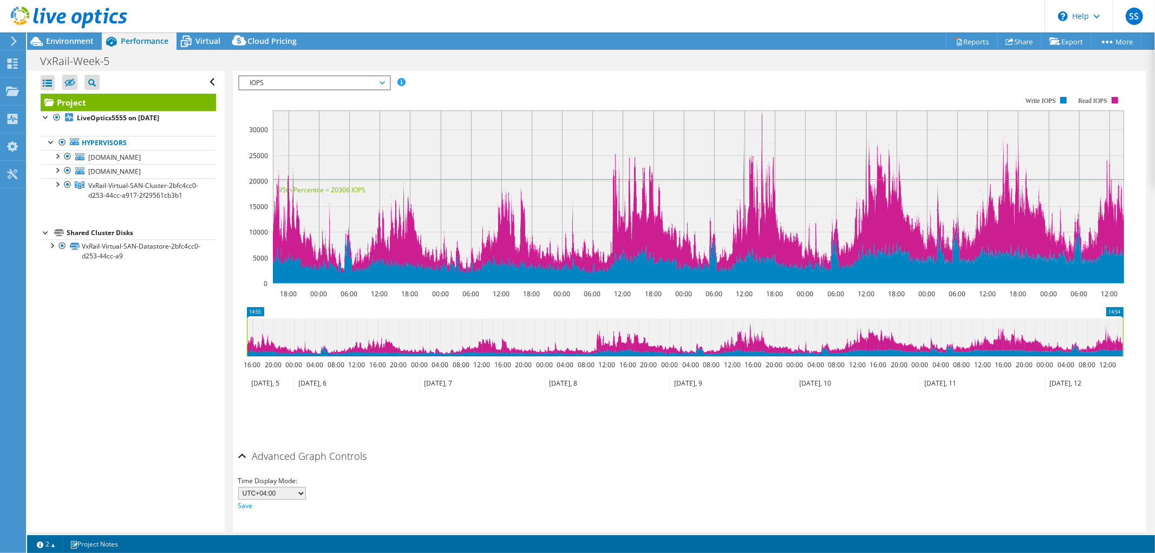
scroll to position [92, 0]
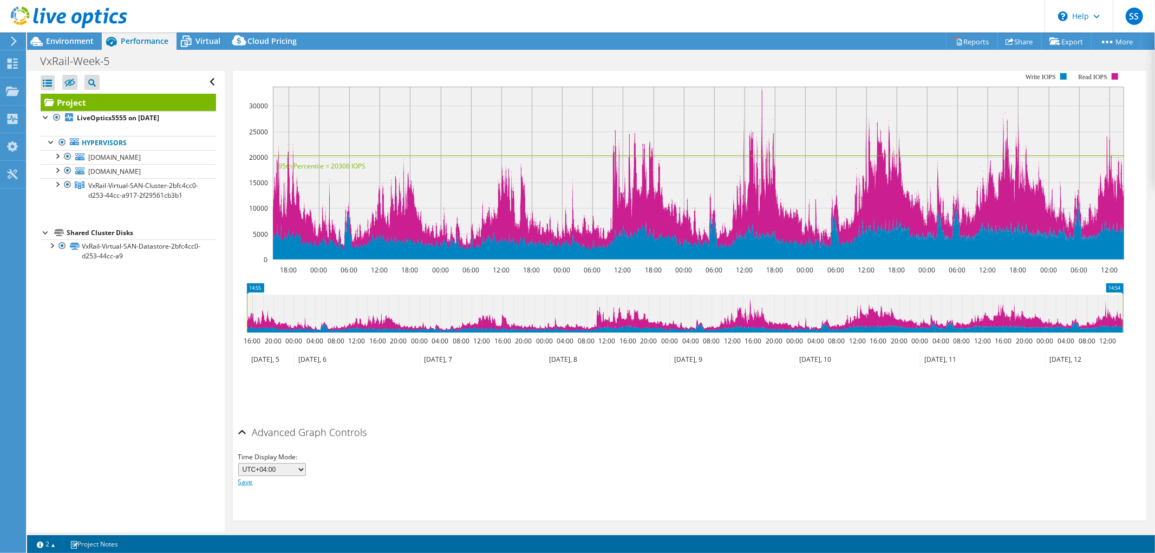
click at [242, 477] on link "Save" at bounding box center [245, 481] width 15 height 9
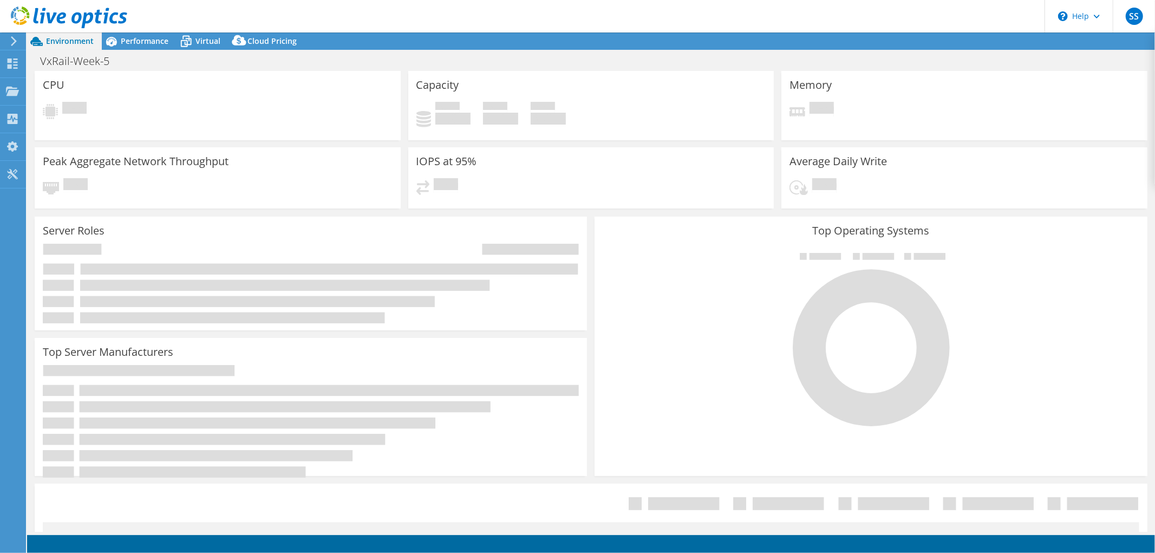
select select "USD"
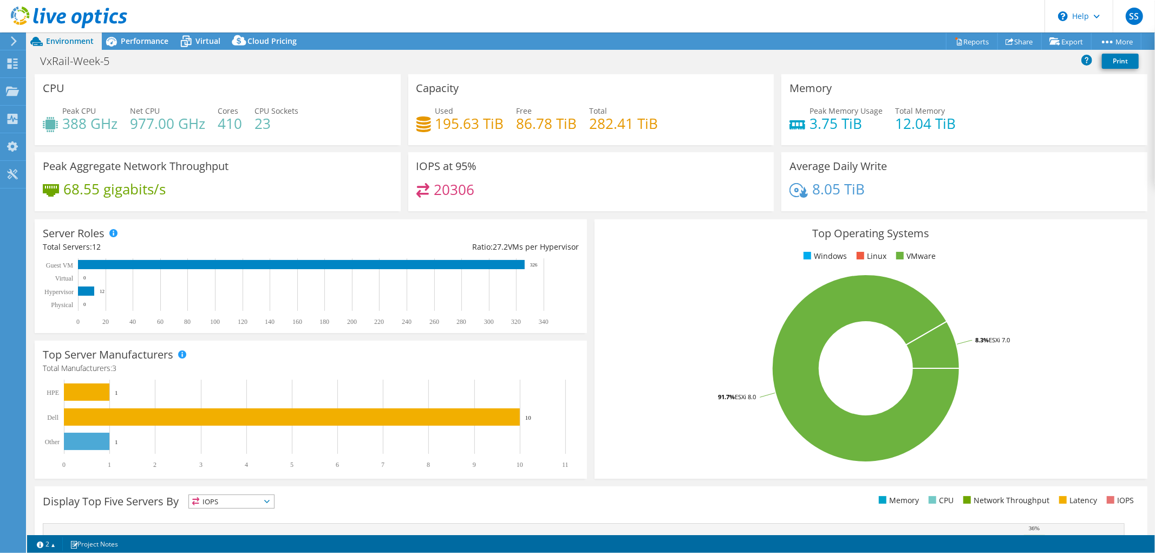
click at [446, 188] on h4 "20306" at bounding box center [454, 190] width 41 height 12
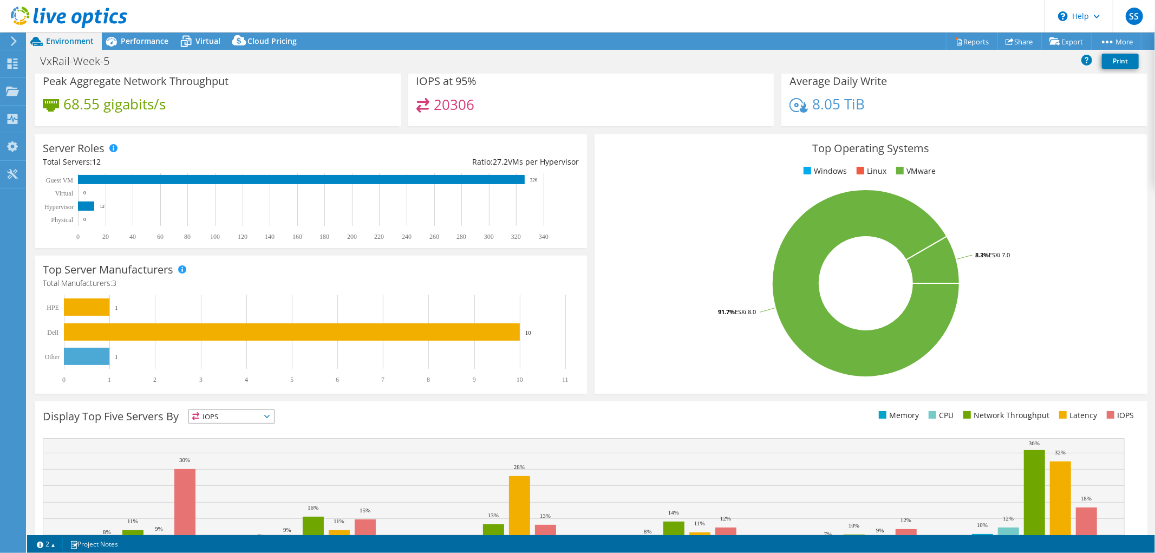
scroll to position [169, 0]
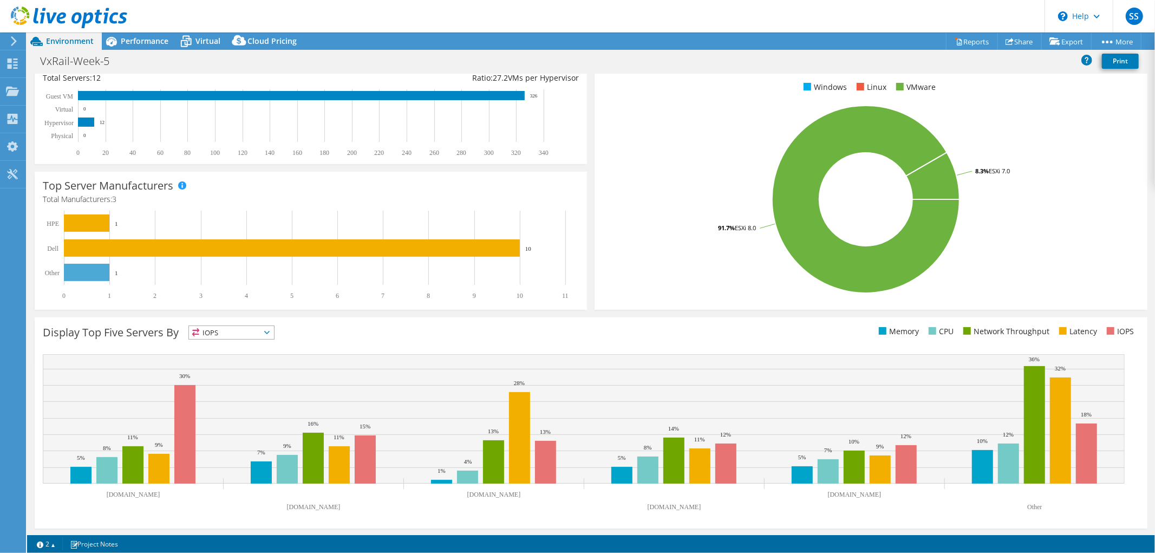
click at [234, 327] on span "IOPS" at bounding box center [231, 332] width 85 height 13
click at [216, 342] on li "IOPS" at bounding box center [231, 346] width 85 height 15
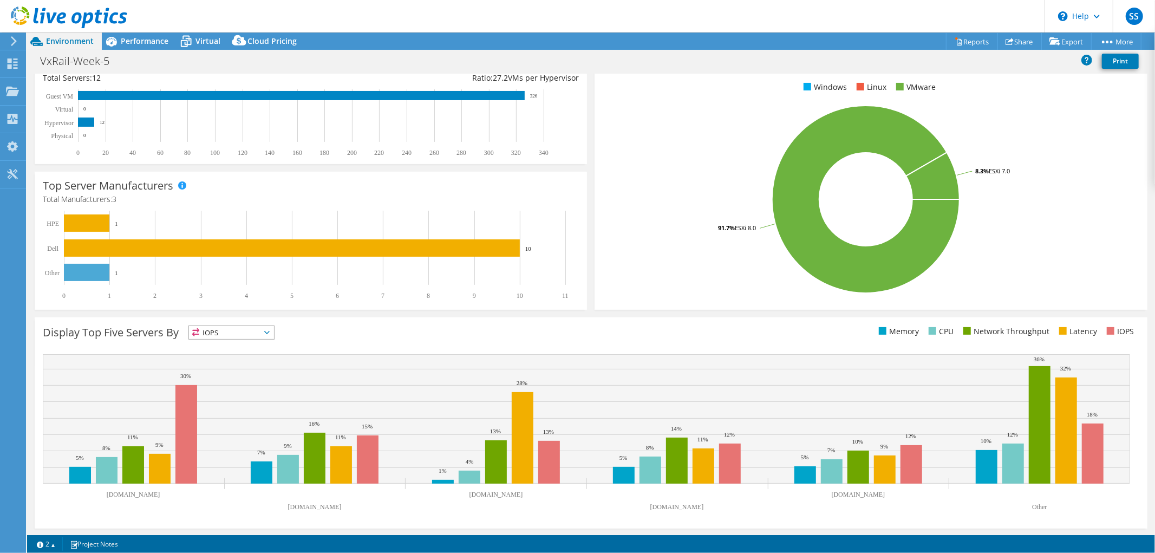
click at [220, 326] on span "IOPS" at bounding box center [224, 332] width 71 height 13
click at [215, 331] on span "IOPS" at bounding box center [224, 332] width 71 height 13
click at [217, 323] on div "Display Top Five Servers By IOPS IOPS" at bounding box center [591, 422] width 1113 height 211
click at [213, 330] on span "IOPS" at bounding box center [224, 332] width 71 height 13
click at [213, 339] on li "IOPS" at bounding box center [231, 346] width 85 height 15
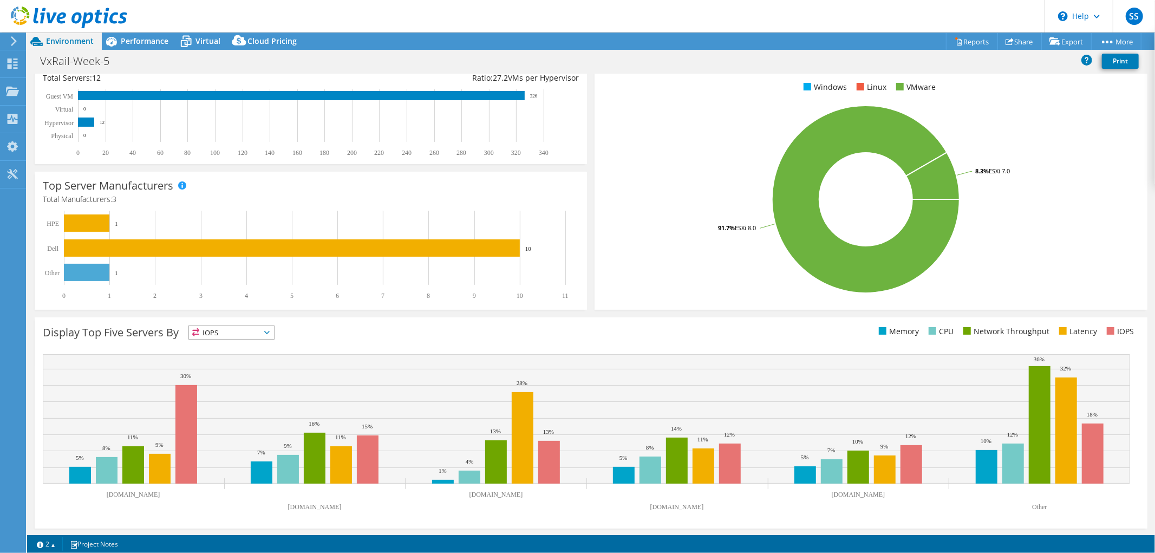
click at [220, 328] on span "IOPS" at bounding box center [224, 332] width 71 height 13
click at [203, 388] on li "Network Throughput" at bounding box center [231, 391] width 85 height 15
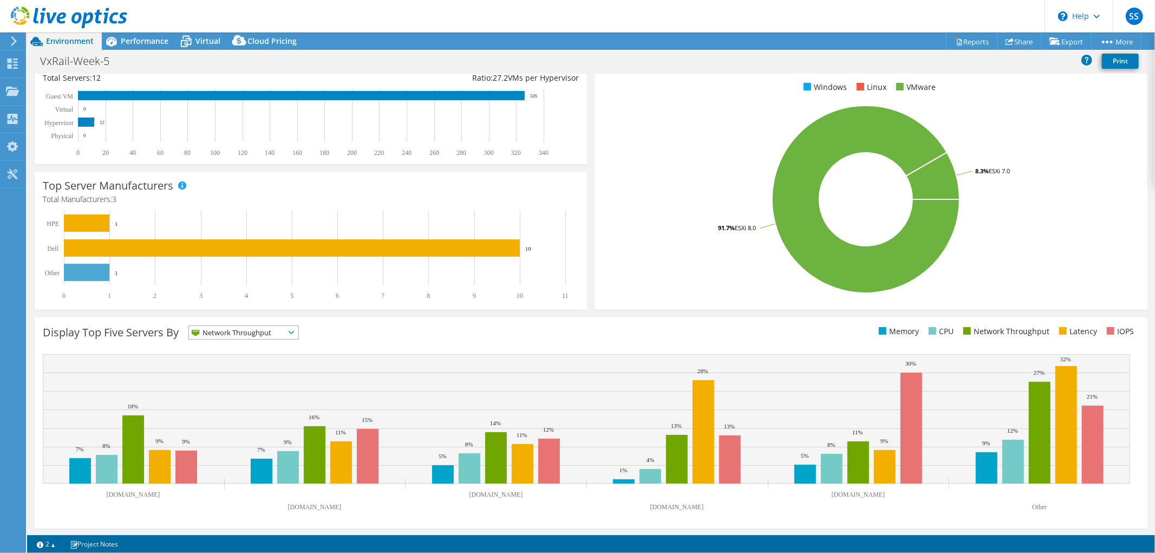
click at [233, 334] on span "Network Throughput" at bounding box center [237, 332] width 96 height 13
click at [213, 344] on li "IOPS" at bounding box center [243, 346] width 109 height 15
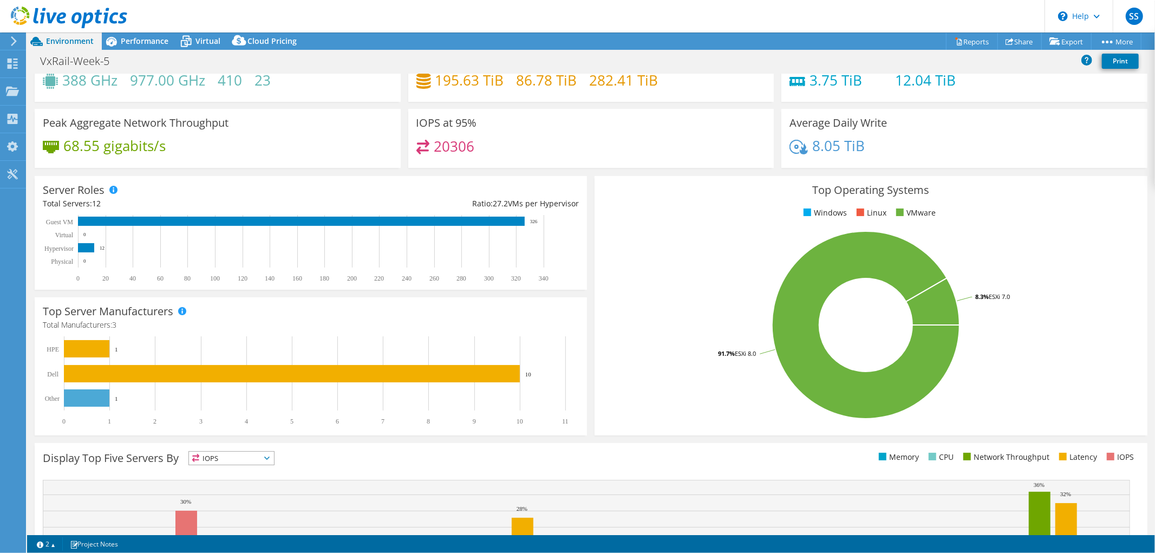
scroll to position [0, 0]
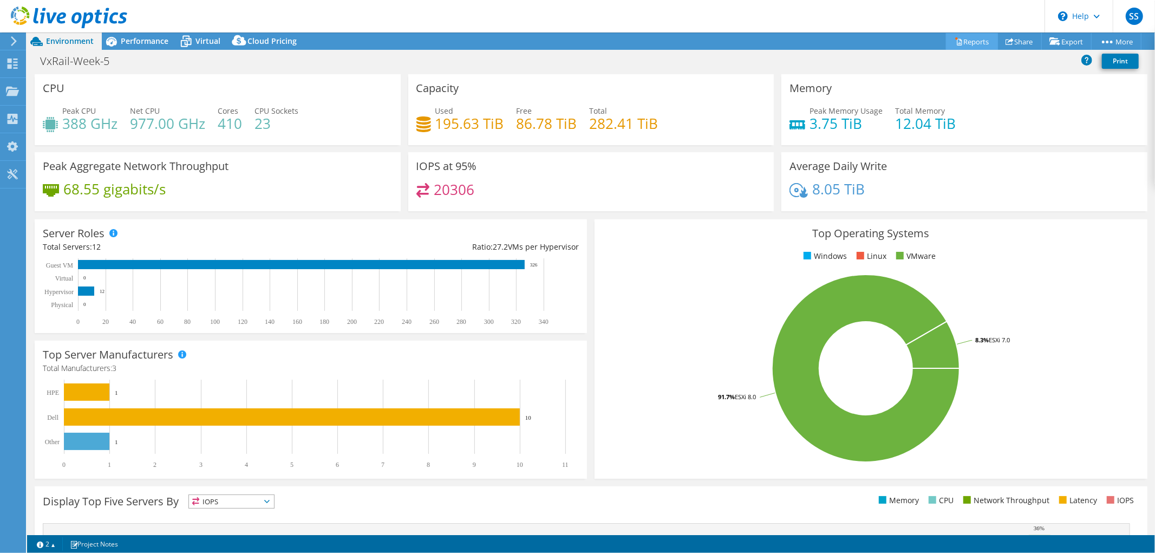
click at [973, 37] on link "Reports" at bounding box center [972, 41] width 52 height 17
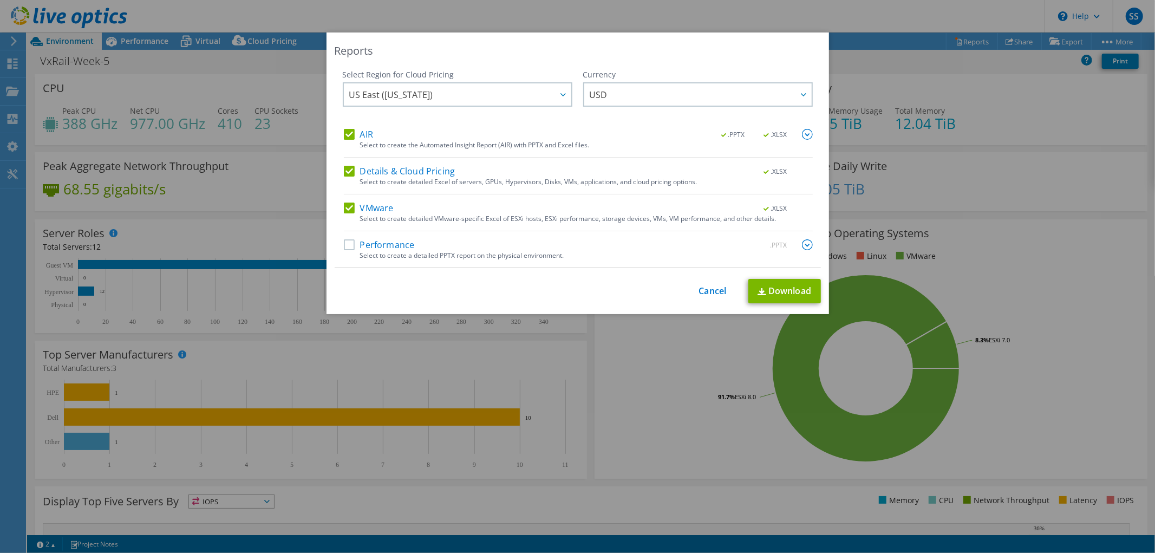
click at [338, 206] on div "Select Region for Cloud Pricing Asia Pacific ([GEOGRAPHIC_DATA]) [GEOGRAPHIC_DA…" at bounding box center [578, 168] width 486 height 199
drag, startPoint x: 349, startPoint y: 127, endPoint x: 345, endPoint y: 134, distance: 8.2
click at [347, 127] on div "Select Region for Cloud Pricing Asia Pacific ([GEOGRAPHIC_DATA]) [GEOGRAPHIC_DA…" at bounding box center [458, 99] width 230 height 60
click at [345, 138] on label "AIR" at bounding box center [358, 134] width 29 height 11
click at [0, 0] on input "AIR" at bounding box center [0, 0] width 0 height 0
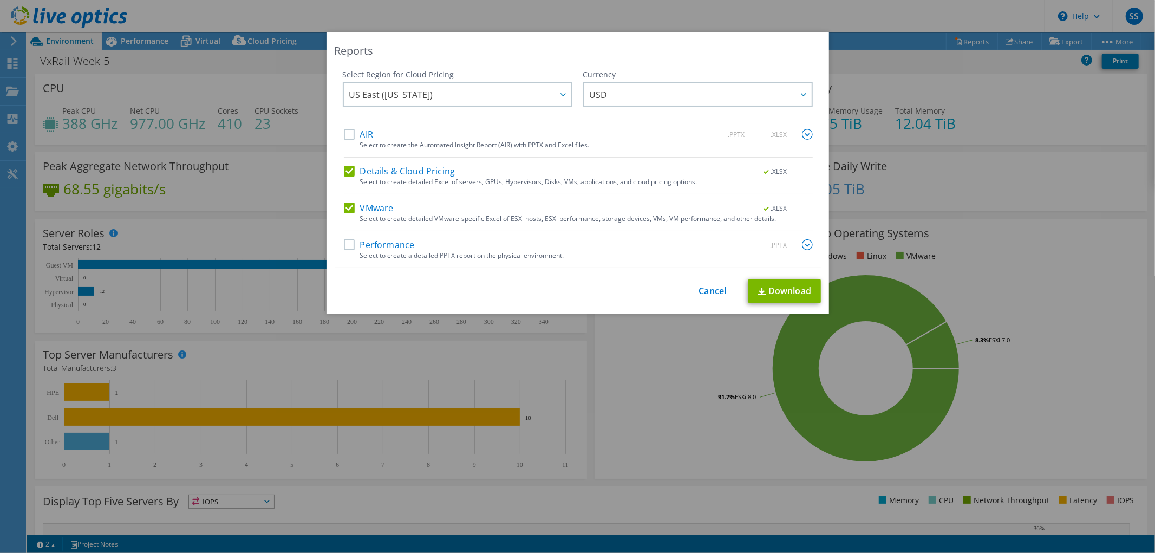
click at [348, 207] on label "VMware" at bounding box center [369, 208] width 50 height 11
click at [0, 0] on input "VMware" at bounding box center [0, 0] width 0 height 0
click at [344, 171] on label "Details & Cloud Pricing" at bounding box center [400, 171] width 112 height 11
click at [0, 0] on input "Details & Cloud Pricing" at bounding box center [0, 0] width 0 height 0
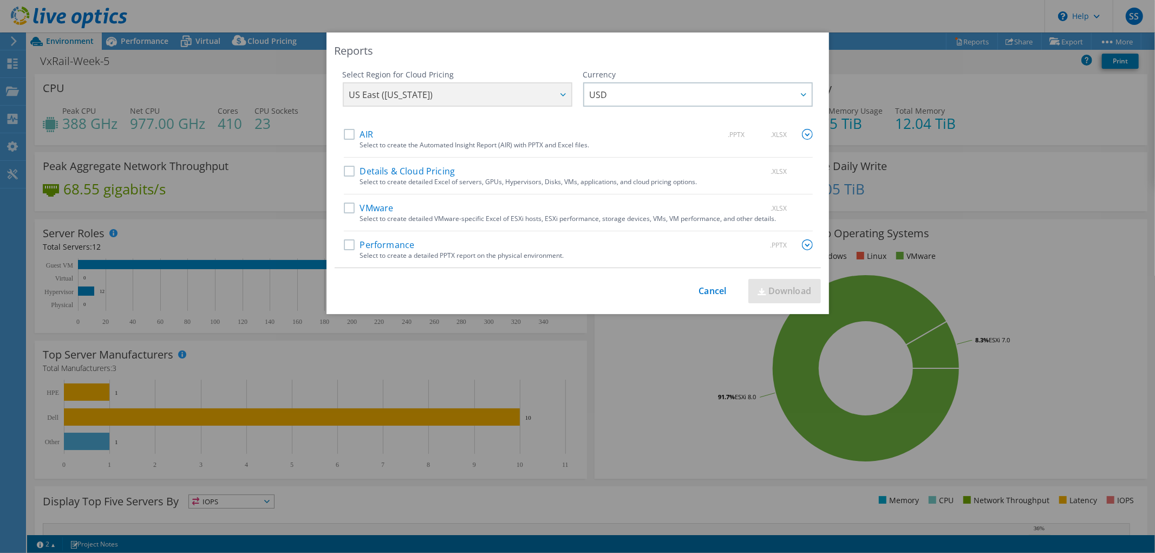
click at [345, 244] on label "Performance" at bounding box center [379, 244] width 71 height 11
click at [0, 0] on input "Performance" at bounding box center [0, 0] width 0 height 0
click at [797, 242] on div ".PPTX" at bounding box center [781, 245] width 63 height 12
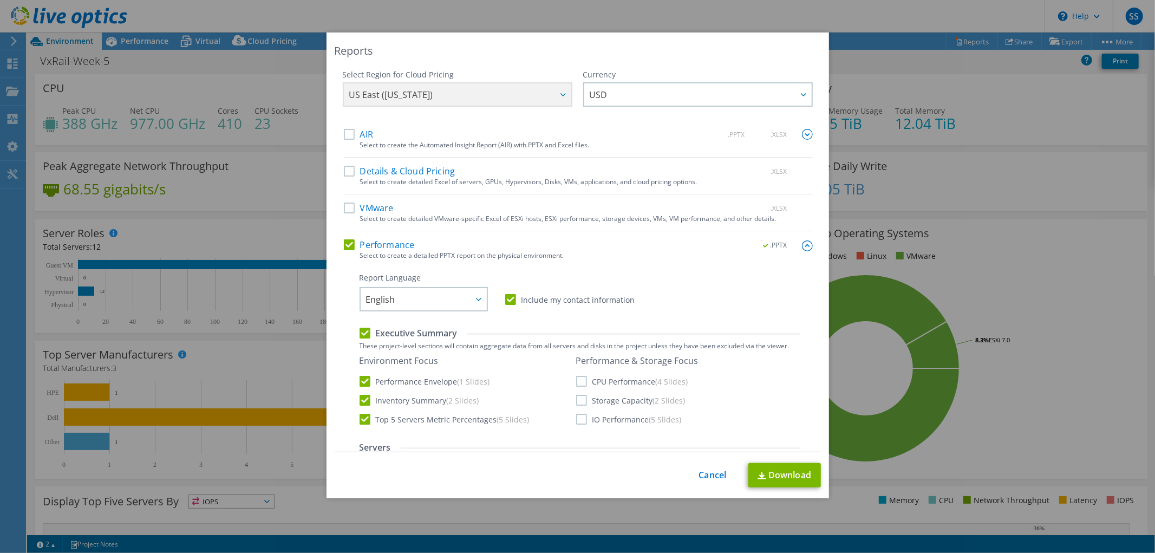
click at [582, 417] on label "IO Performance (5 Slides)" at bounding box center [629, 419] width 106 height 11
click at [0, 0] on input "IO Performance (5 Slides)" at bounding box center [0, 0] width 0 height 0
click at [583, 400] on label "Storage Capacity (2 Slides)" at bounding box center [630, 400] width 109 height 11
click at [0, 0] on input "Storage Capacity (2 Slides)" at bounding box center [0, 0] width 0 height 0
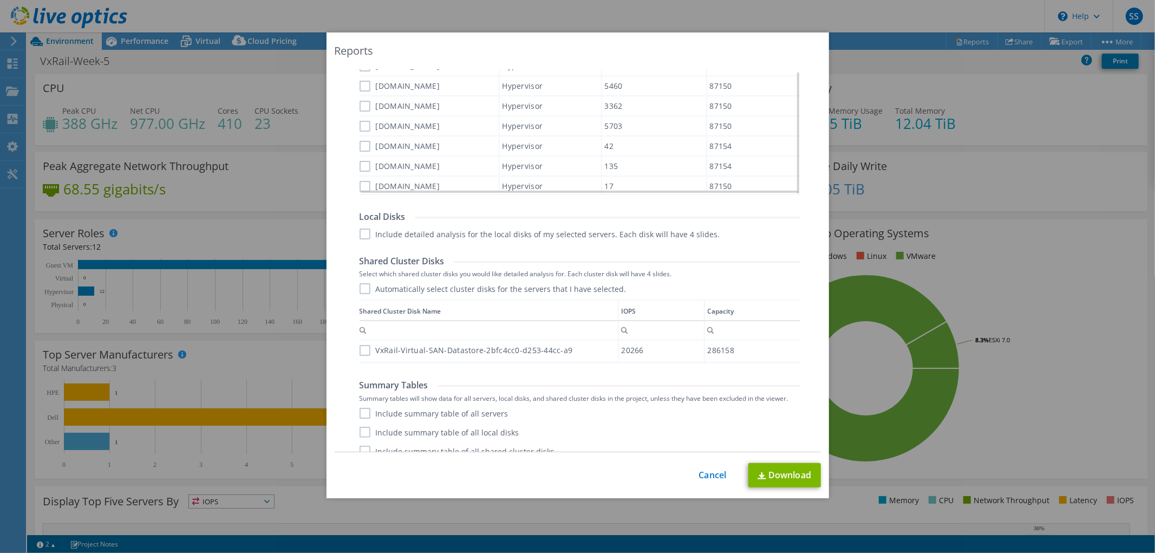
scroll to position [499, 0]
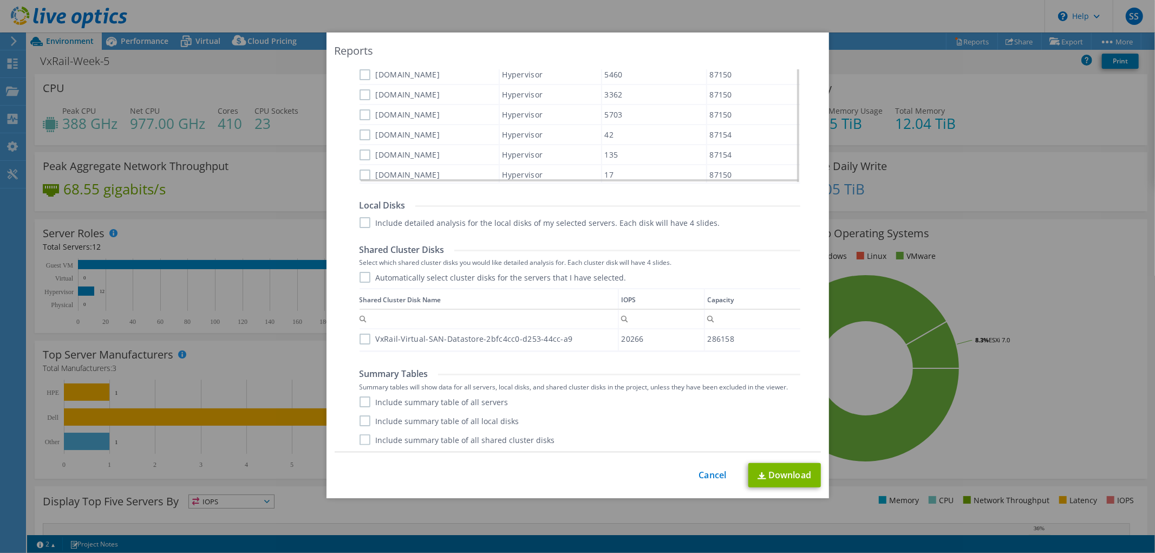
click at [360, 420] on label "Include summary table of all local disks" at bounding box center [440, 420] width 160 height 11
click at [0, 0] on input "Include summary table of all local disks" at bounding box center [0, 0] width 0 height 0
click at [360, 401] on label "Include summary table of all servers" at bounding box center [434, 401] width 149 height 11
click at [0, 0] on input "Include summary table of all servers" at bounding box center [0, 0] width 0 height 0
click at [364, 445] on div "Performance .PPTX Select to create a detailed PPTX report on the physical envir…" at bounding box center [578, 96] width 469 height 713
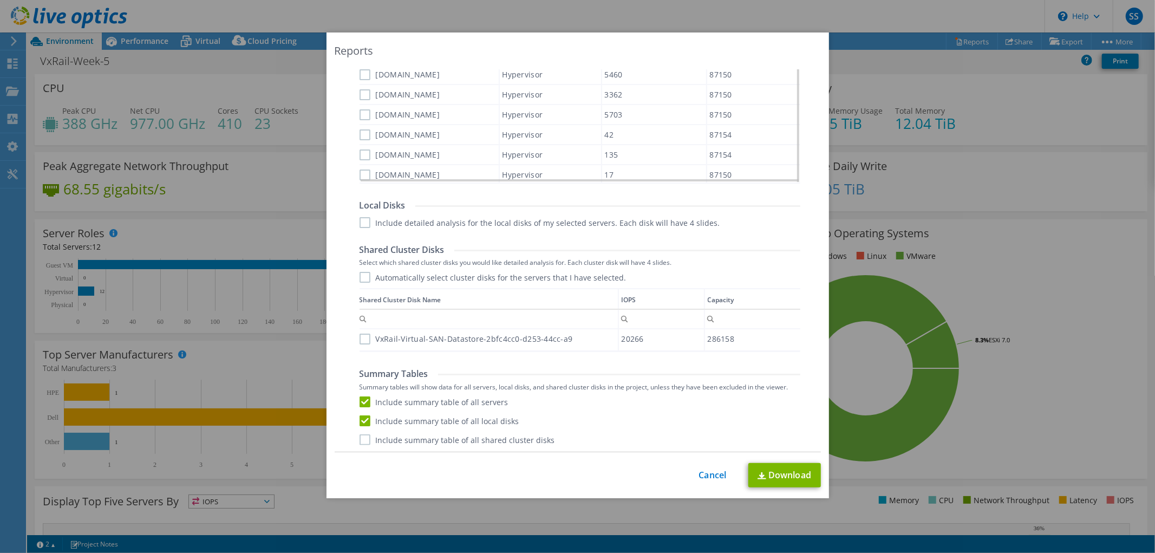
click at [364, 434] on label "Include summary table of all shared cluster disks" at bounding box center [457, 439] width 195 height 11
click at [0, 0] on input "Include summary table of all shared cluster disks" at bounding box center [0, 0] width 0 height 0
click at [361, 336] on label "VxRail-Virtual-SAN-Datastore-2bfc4cc0-d253-44cc-a9" at bounding box center [466, 339] width 213 height 11
click at [0, 0] on input "VxRail-Virtual-SAN-Datastore-2bfc4cc0-d253-44cc-a9" at bounding box center [0, 0] width 0 height 0
click at [360, 284] on div "Automatically select cluster disks for the servers that I have selected. Shared…" at bounding box center [580, 312] width 441 height 80
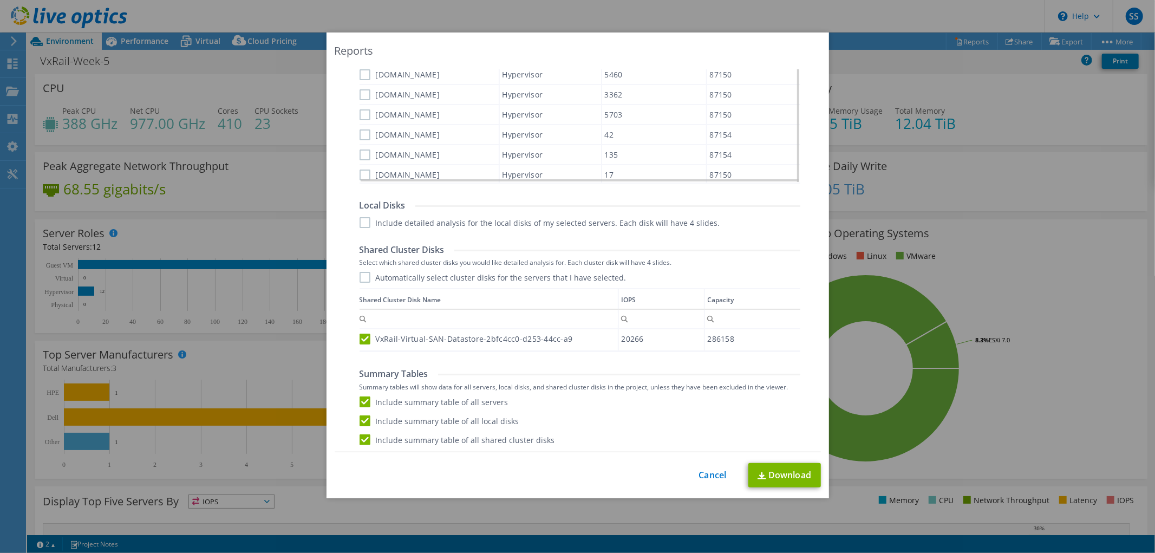
click at [360, 278] on label "Automatically select cluster disks for the servers that I have selected." at bounding box center [493, 277] width 267 height 11
click at [0, 0] on input "Automatically select cluster disks for the servers that I have selected." at bounding box center [0, 0] width 0 height 0
click at [360, 222] on label "Include detailed analysis for the local disks of my selected servers. Each disk…" at bounding box center [540, 222] width 361 height 11
click at [0, 0] on input "Include detailed analysis for the local disks of my selected servers. Each disk…" at bounding box center [0, 0] width 0 height 0
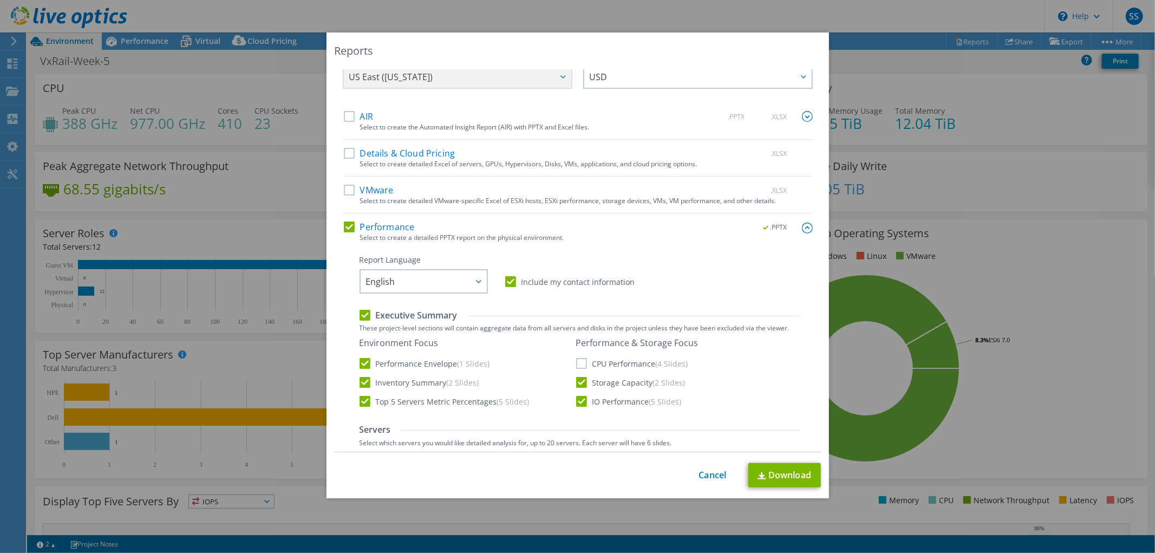
scroll to position [0, 0]
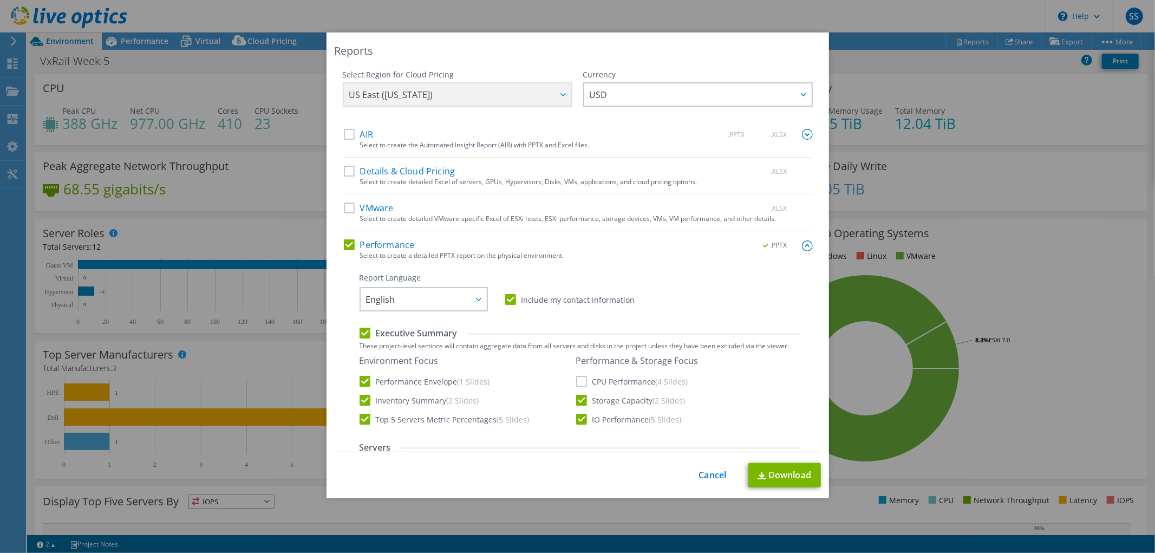
click at [345, 132] on label "AIR" at bounding box center [358, 134] width 29 height 11
click at [0, 0] on input "AIR" at bounding box center [0, 0] width 0 height 0
click at [344, 166] on label "Details & Cloud Pricing" at bounding box center [400, 171] width 112 height 11
click at [0, 0] on input "Details & Cloud Pricing" at bounding box center [0, 0] width 0 height 0
click at [344, 208] on label "VMware" at bounding box center [369, 208] width 50 height 11
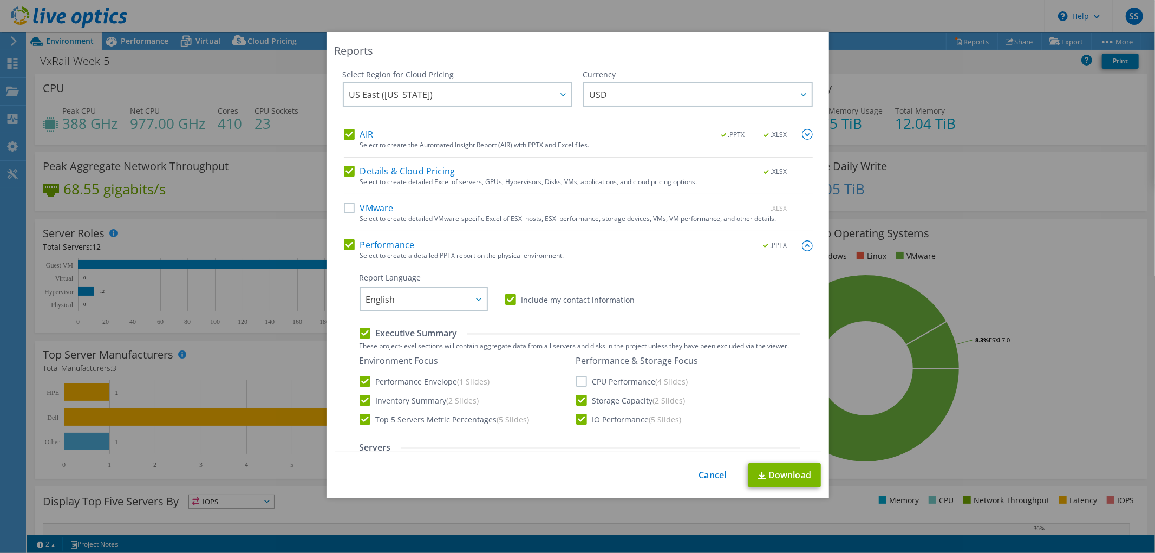
click at [0, 0] on input "VMware" at bounding box center [0, 0] width 0 height 0
click at [781, 468] on link "Download" at bounding box center [784, 475] width 73 height 24
